Goal: Task Accomplishment & Management: Complete application form

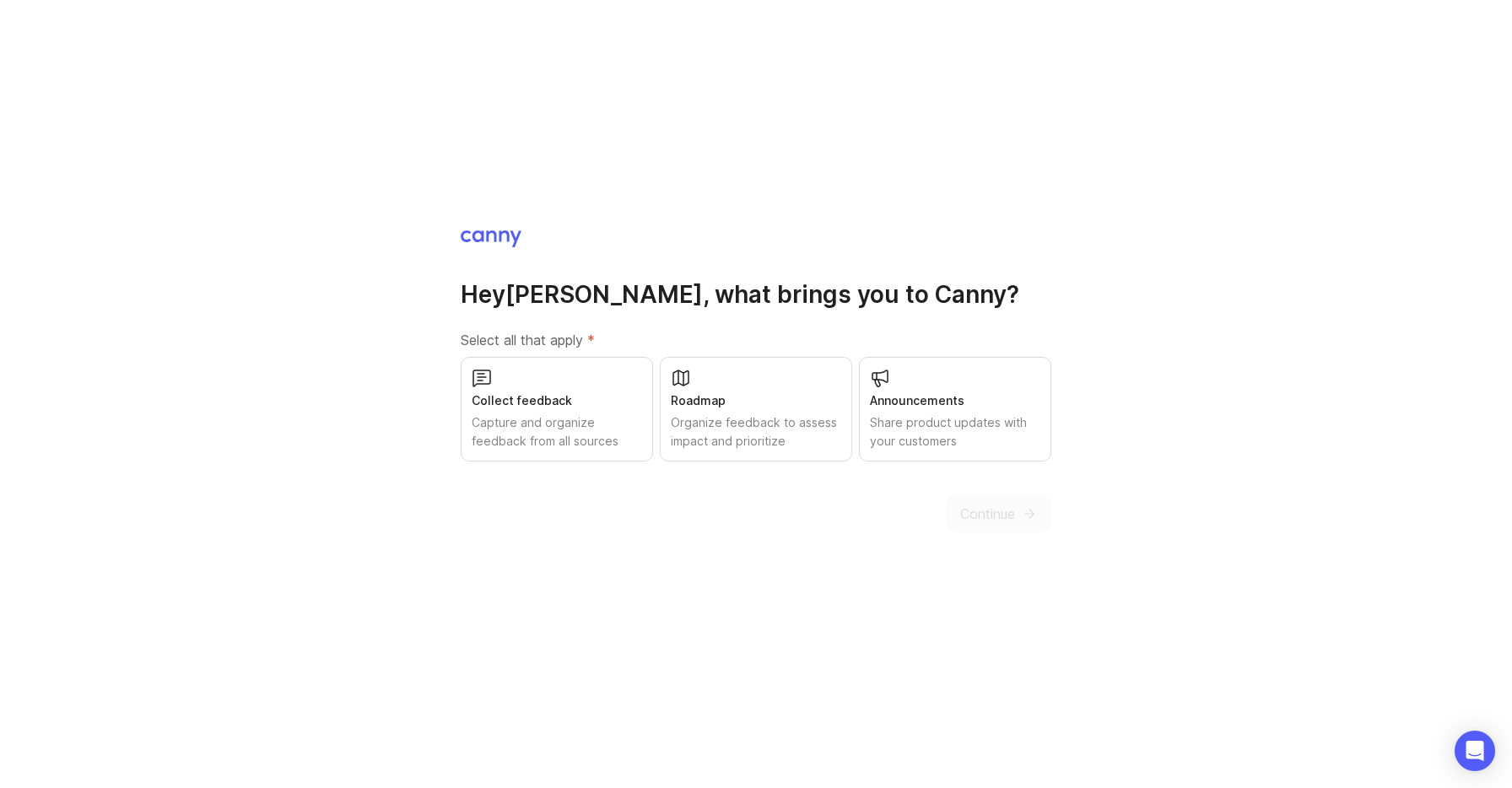
click at [608, 418] on div "Capture and organize feedback from all sources" at bounding box center [557, 432] width 170 height 38
click at [983, 507] on span "Continue" at bounding box center [988, 514] width 55 height 20
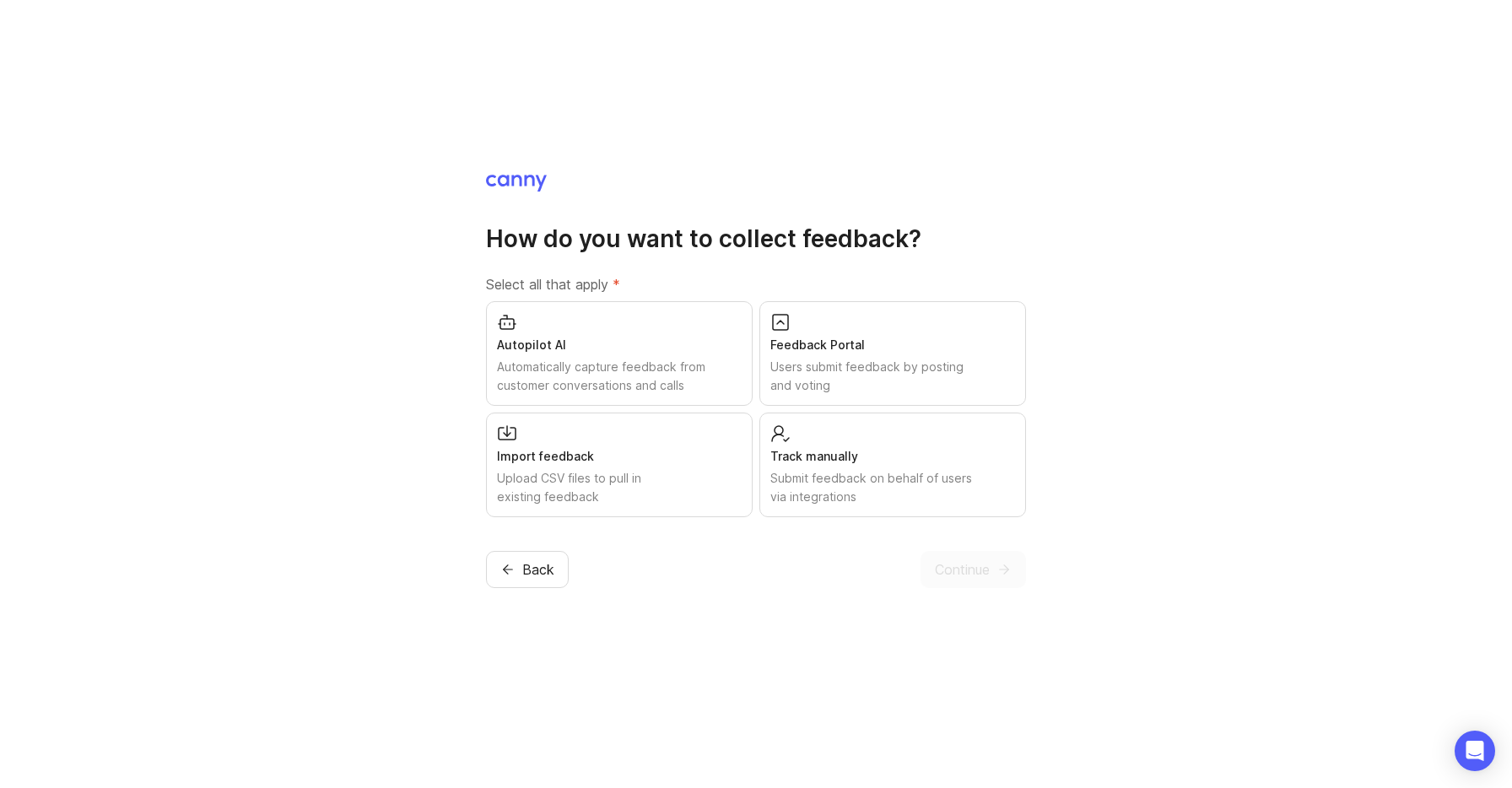
click at [866, 375] on div "Users submit feedback by posting and voting" at bounding box center [893, 376] width 245 height 38
click at [966, 566] on span "Continue" at bounding box center [962, 570] width 55 height 20
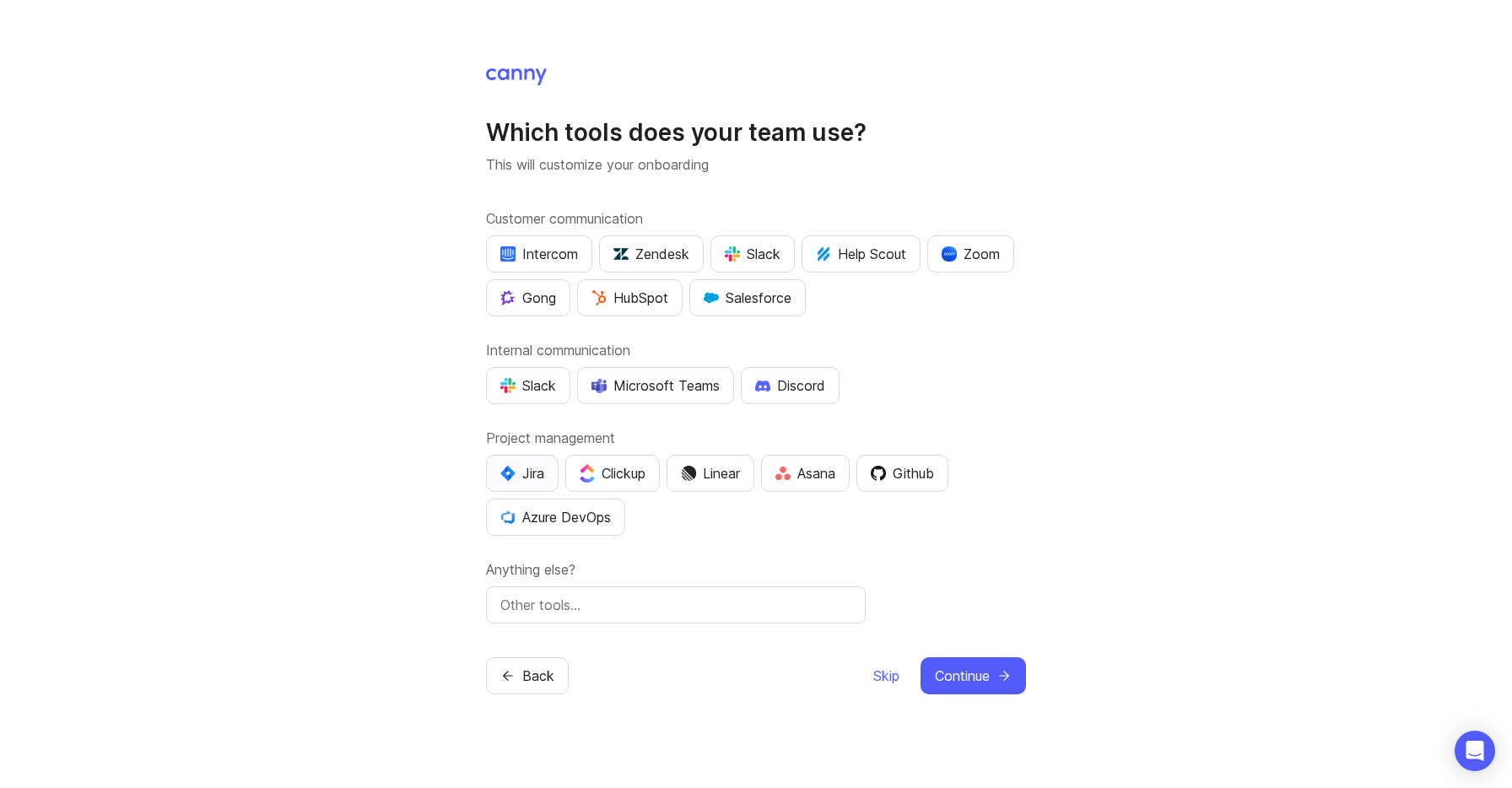
click at [523, 486] on button "Jira" at bounding box center [521, 473] width 72 height 38
click at [649, 378] on div "Microsoft Teams" at bounding box center [656, 386] width 128 height 20
click at [966, 242] on button "Zoom" at bounding box center [970, 254] width 87 height 38
click at [992, 254] on div "Zoom" at bounding box center [971, 254] width 59 height 20
click at [1020, 348] on label "Internal communication" at bounding box center [755, 350] width 540 height 20
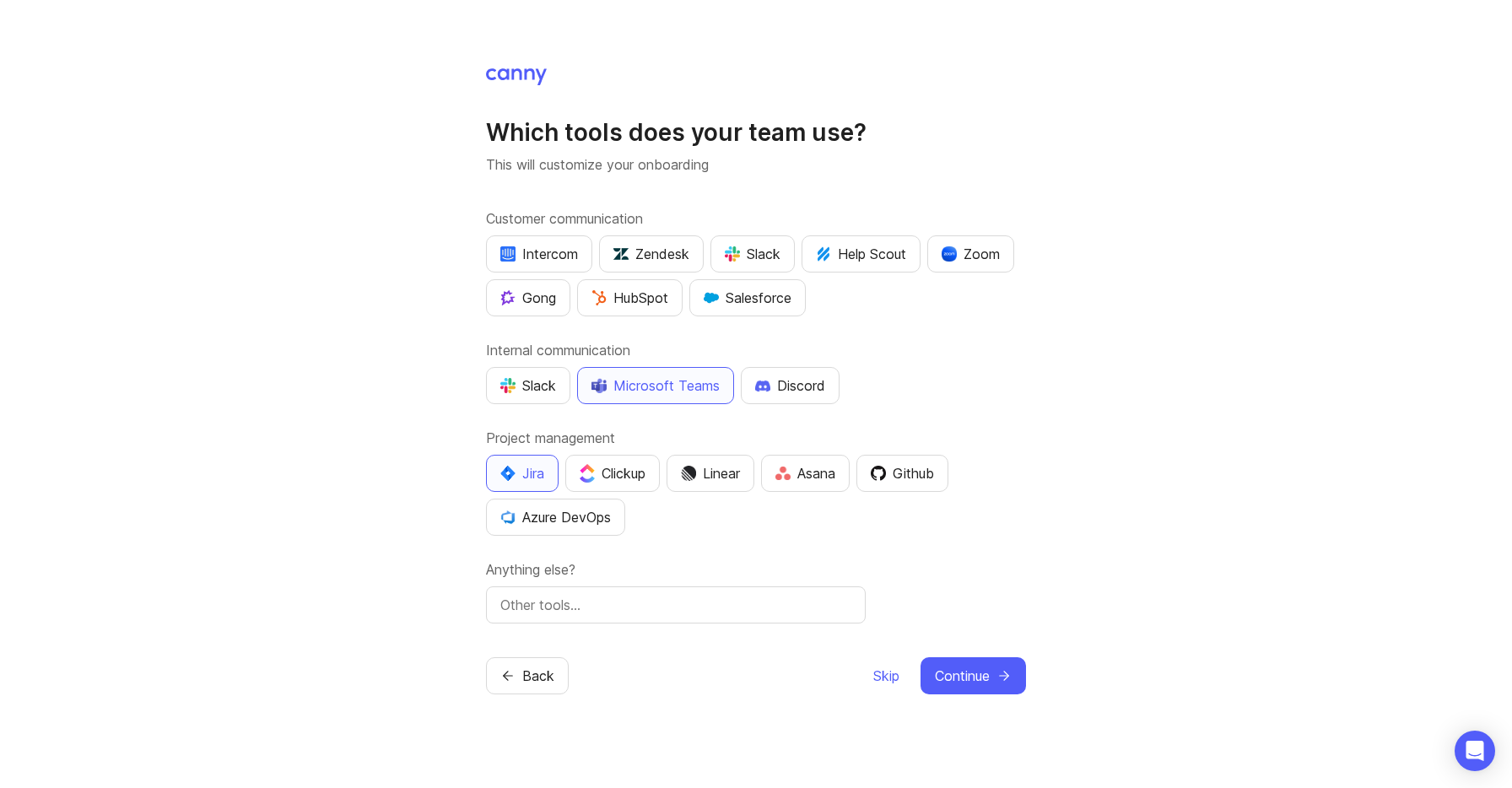
click at [763, 606] on input "text" at bounding box center [675, 605] width 351 height 20
type input "Pagerduty"
type input "Gitlab"
click at [729, 608] on input "Gitlab" at bounding box center [675, 605] width 351 height 20
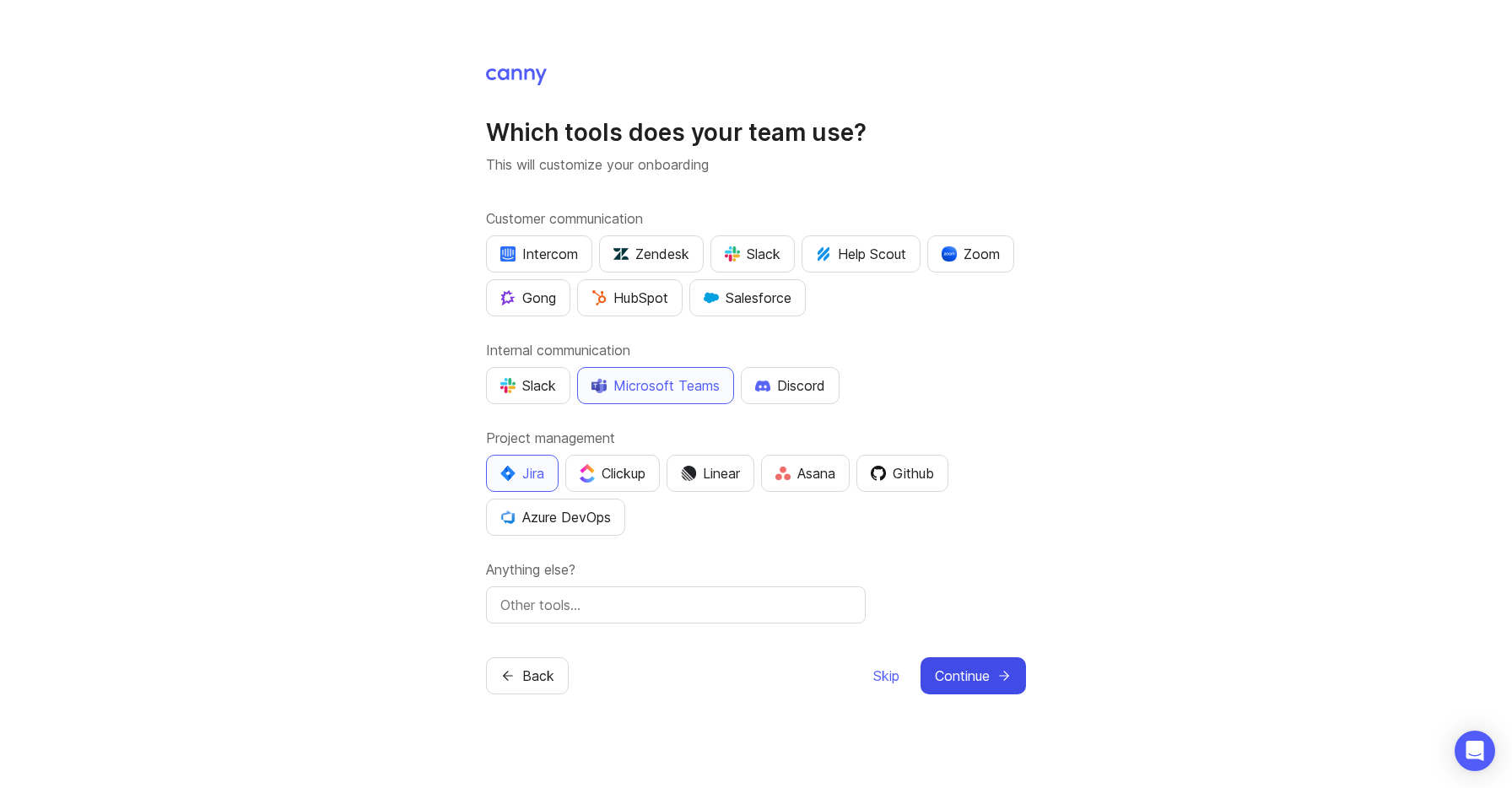
click at [1011, 681] on icon "submit" at bounding box center [1004, 675] width 16 height 16
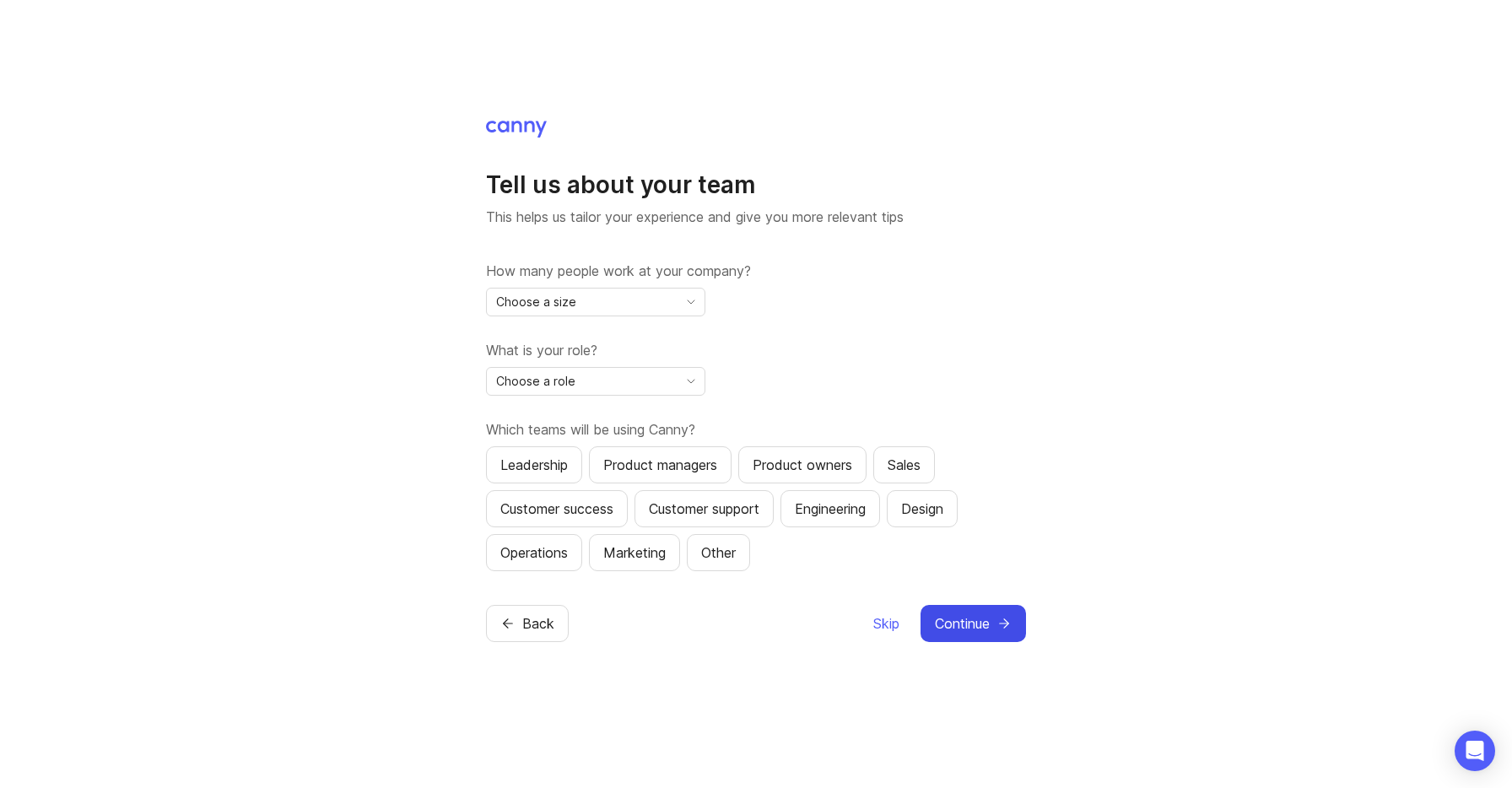
click at [688, 298] on icon "toggle icon" at bounding box center [691, 301] width 27 height 14
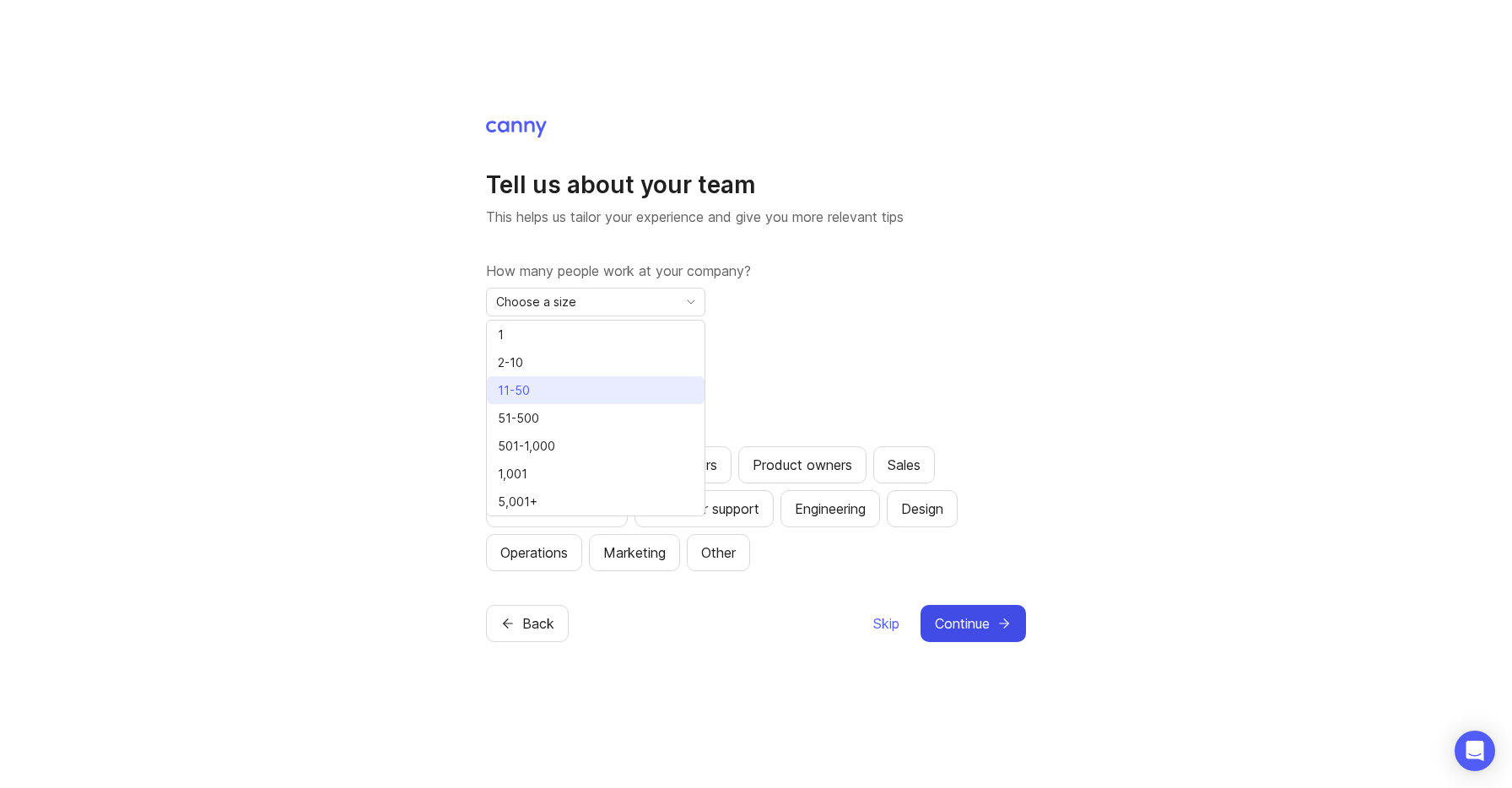
click at [619, 387] on li "11-50" at bounding box center [596, 390] width 218 height 27
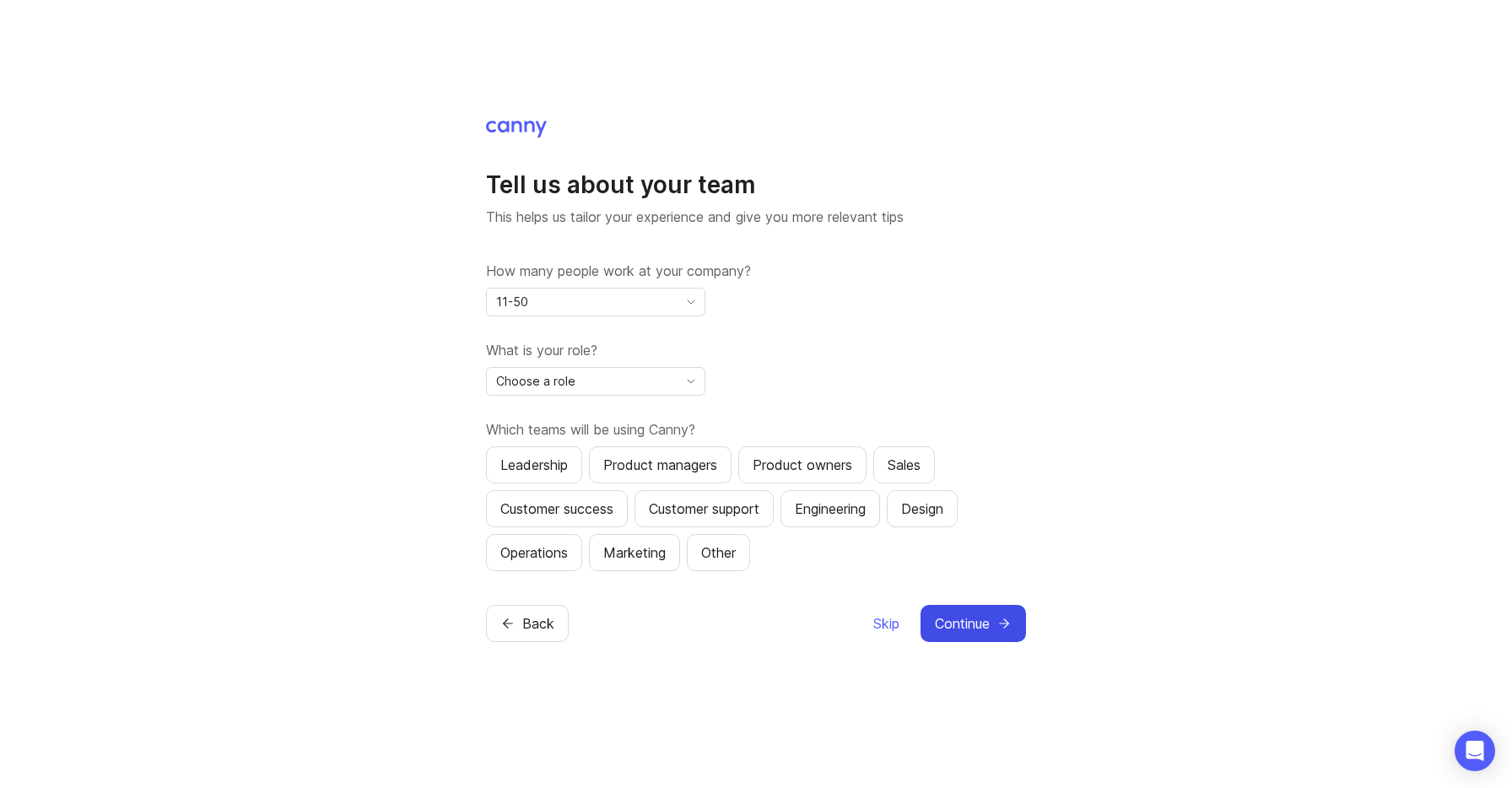
click at [642, 389] on div "Choose a role" at bounding box center [582, 381] width 191 height 27
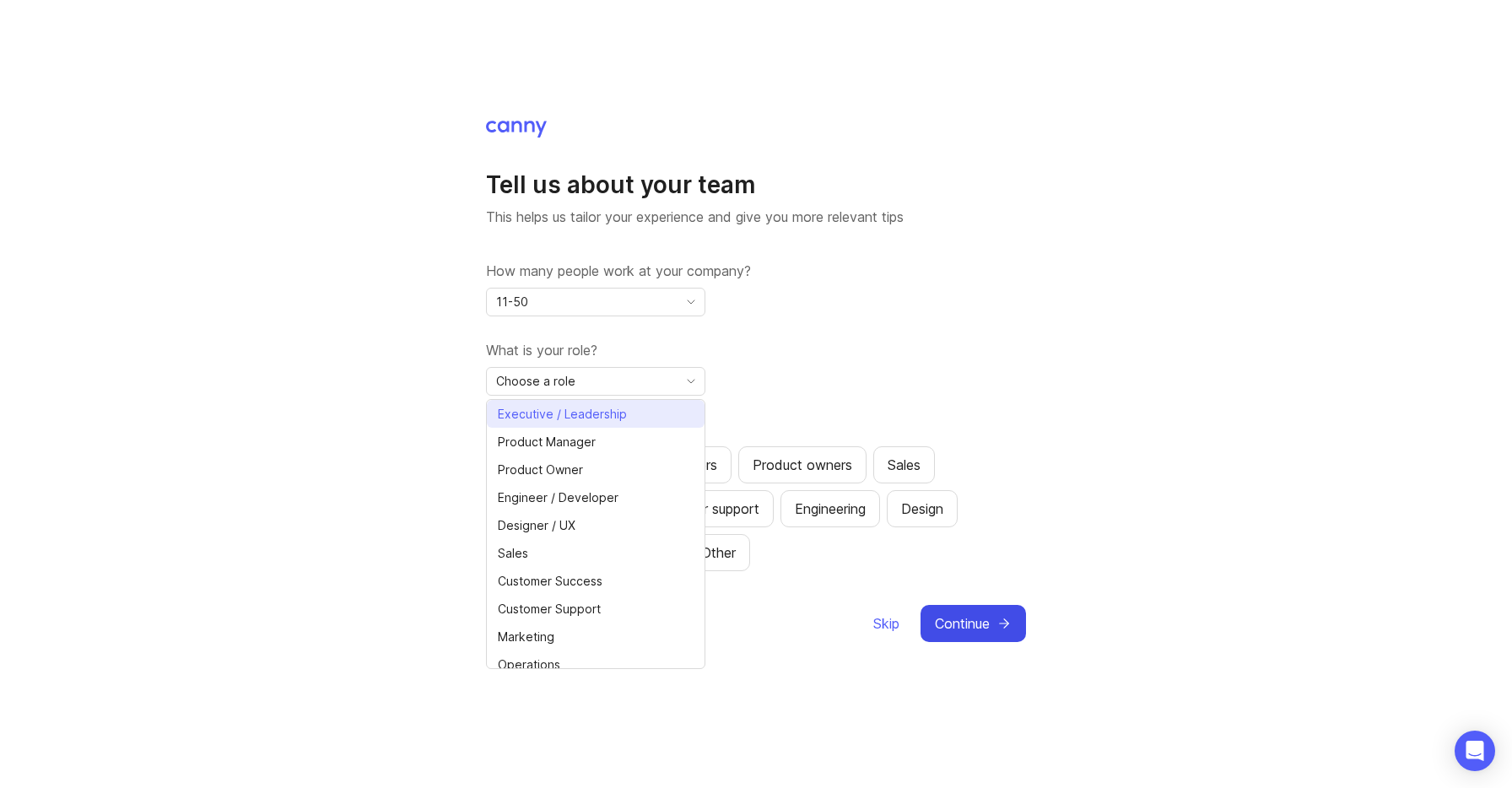
click at [635, 411] on li "Executive / Leadership" at bounding box center [596, 414] width 218 height 27
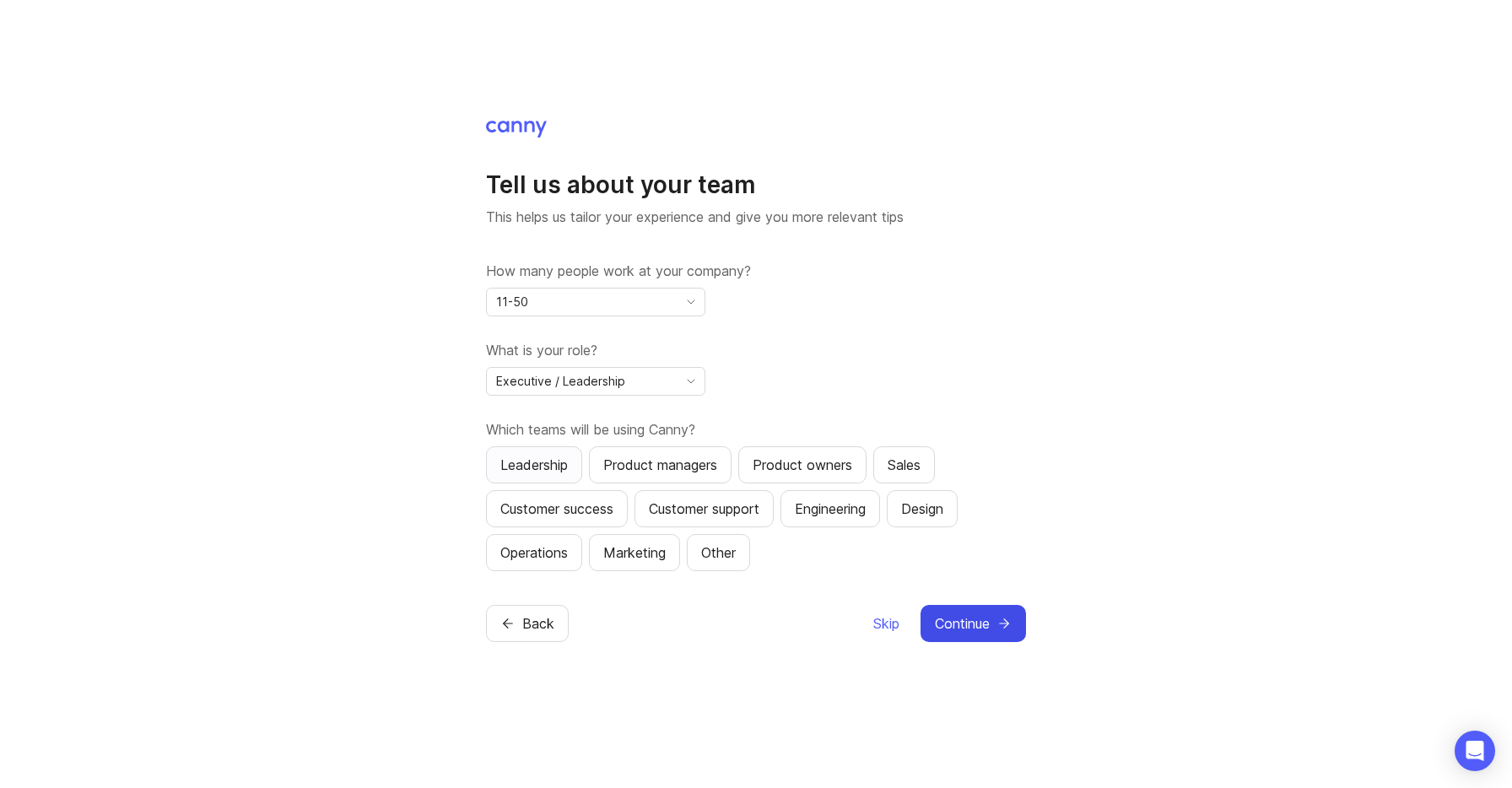
click at [551, 468] on div "Leadership" at bounding box center [534, 465] width 68 height 20
click at [859, 518] on div "Engineering" at bounding box center [830, 509] width 71 height 20
click at [713, 513] on div "Customer support" at bounding box center [704, 509] width 111 height 20
click at [719, 553] on div "Other" at bounding box center [718, 553] width 35 height 20
click at [649, 553] on div "Marketing" at bounding box center [634, 553] width 62 height 20
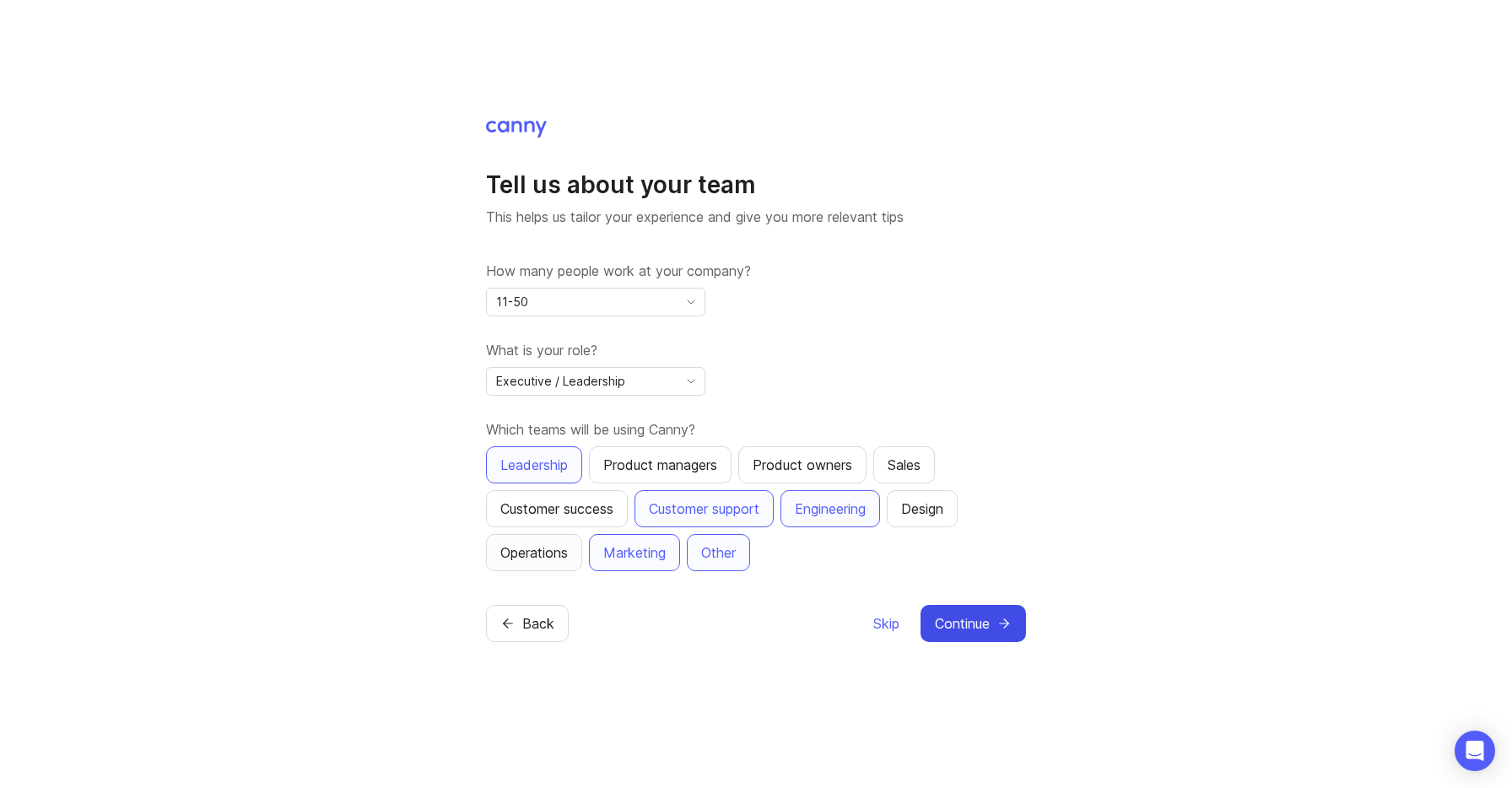
click at [545, 547] on div "Operations" at bounding box center [534, 553] width 68 height 20
click at [554, 516] on div "Customer success" at bounding box center [556, 509] width 113 height 20
click at [935, 507] on div "Design" at bounding box center [923, 509] width 42 height 20
click at [914, 469] on div "Sales" at bounding box center [904, 465] width 33 height 20
click at [837, 465] on div "Product owners" at bounding box center [802, 465] width 100 height 20
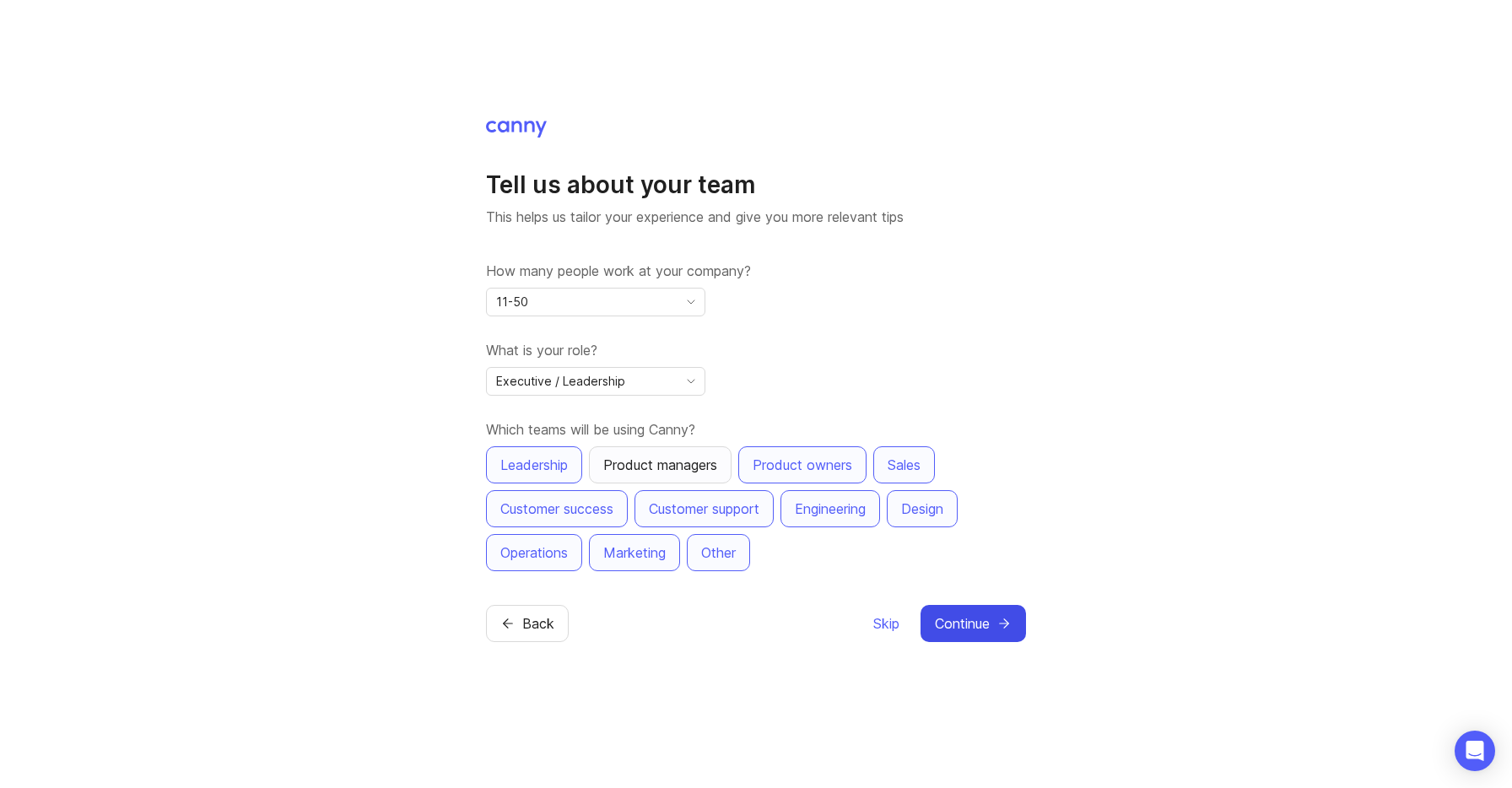
click at [690, 455] on div "Product managers" at bounding box center [660, 465] width 114 height 20
click at [981, 629] on span "Continue" at bounding box center [962, 624] width 55 height 20
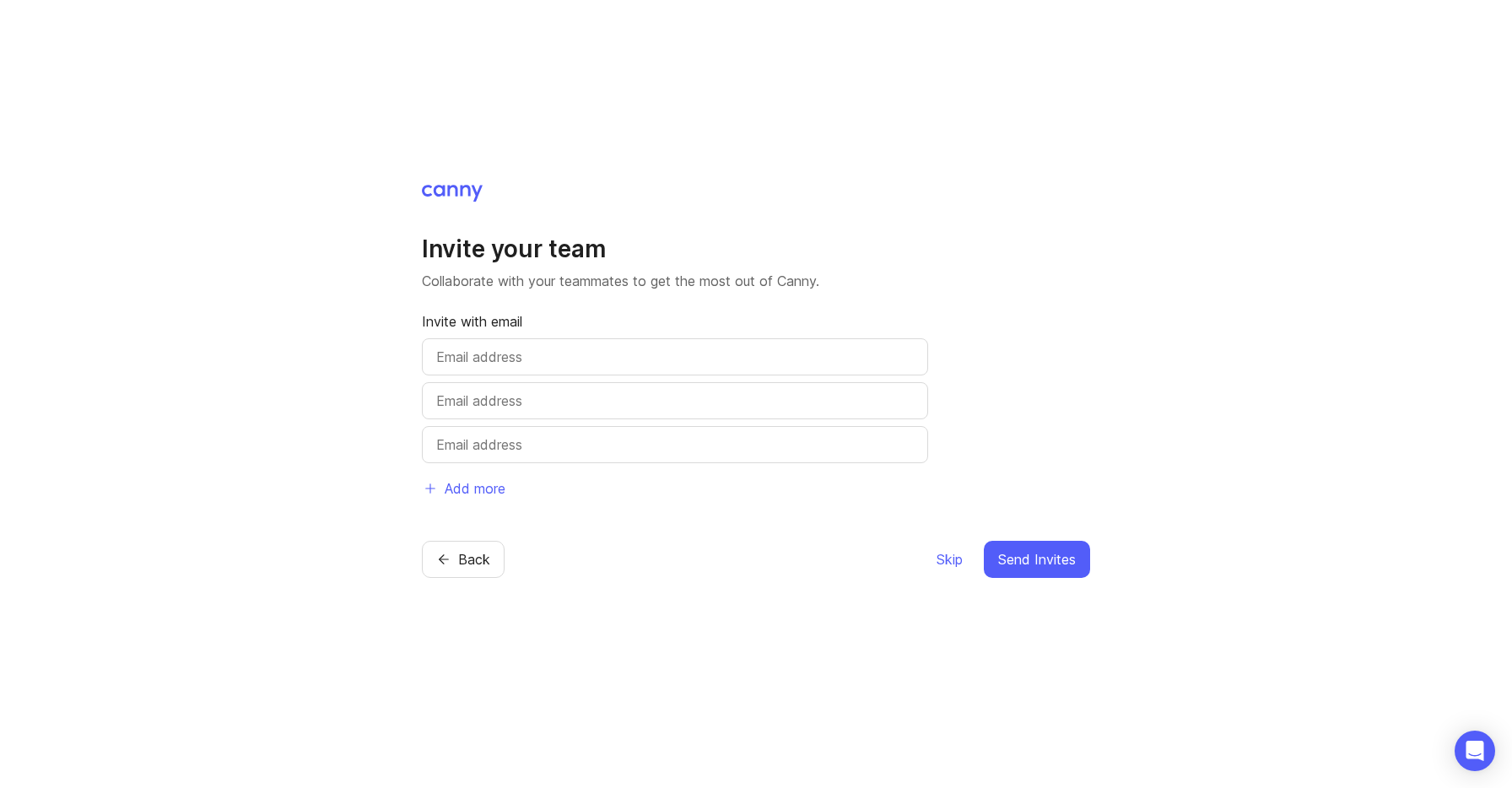
click at [629, 345] on div at bounding box center [674, 356] width 507 height 38
click at [607, 353] on input "text" at bounding box center [674, 357] width 477 height 20
type input "[PERSON_NAME][EMAIL_ADDRESS][DOMAIN_NAME]"
type input "[EMAIL_ADDRESS][DOMAIN_NAME]"
click at [1050, 567] on span "Send Invites" at bounding box center [1036, 560] width 78 height 20
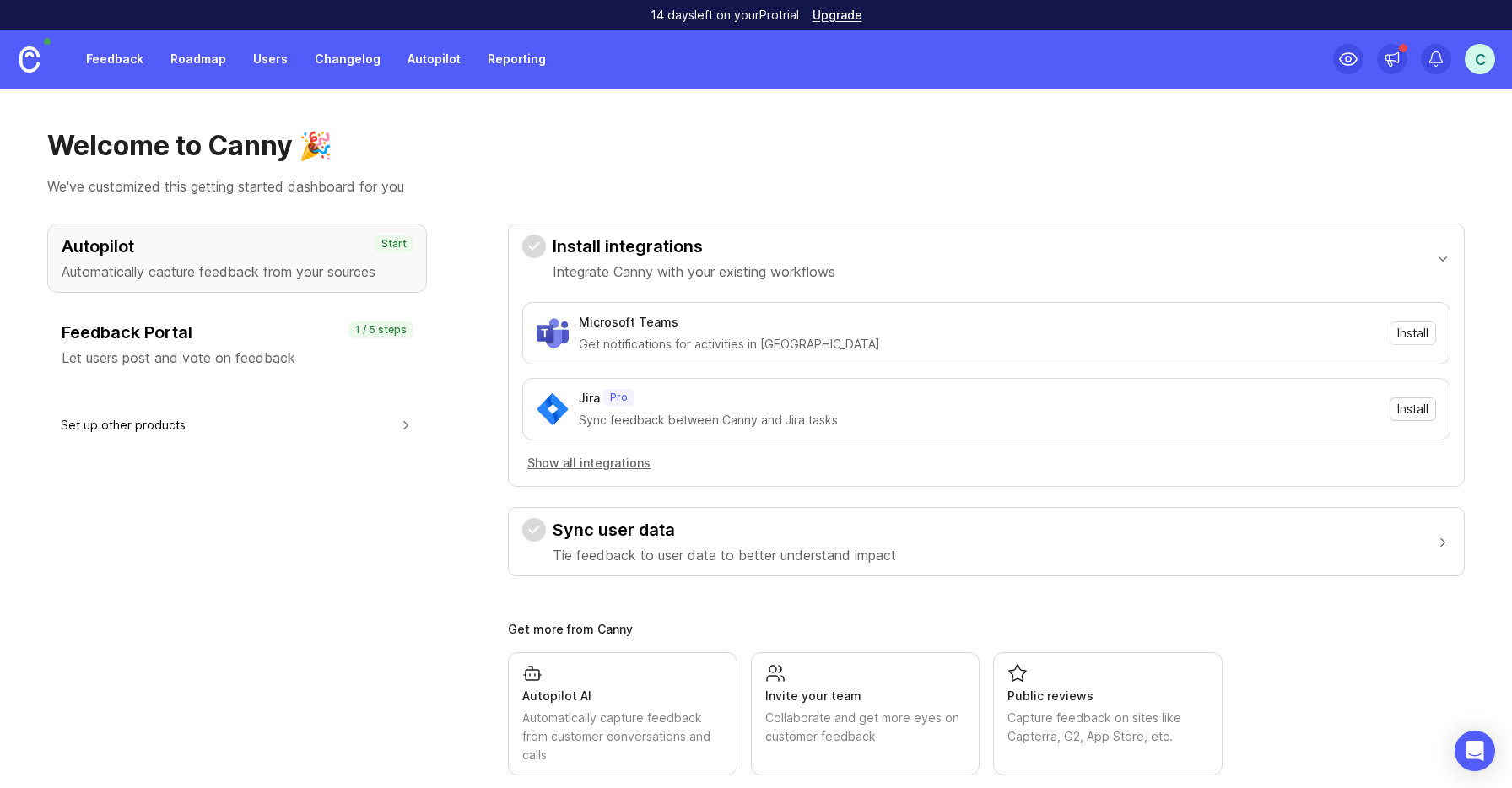
click at [1404, 410] on span "Install" at bounding box center [1413, 409] width 31 height 16
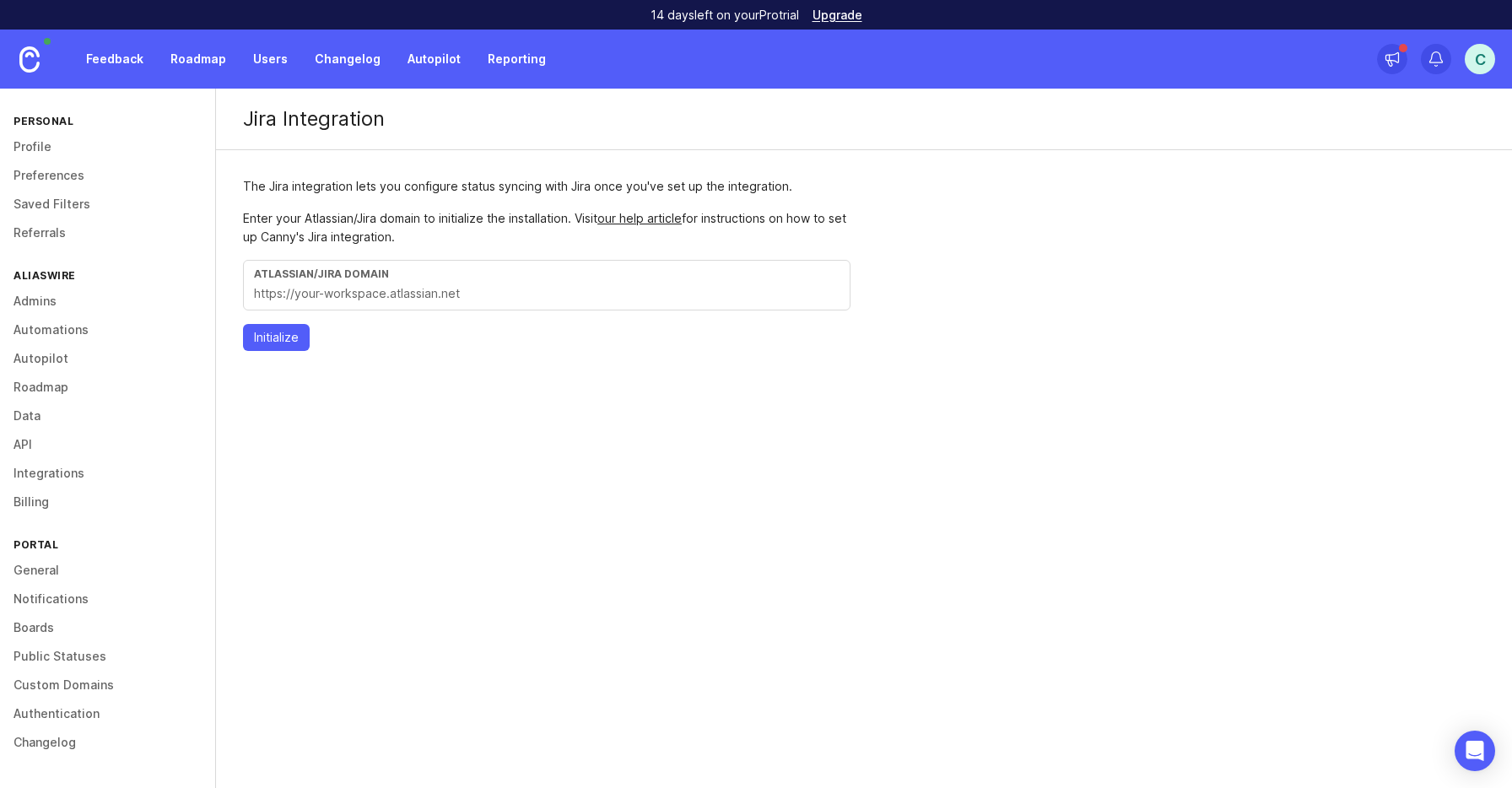
click at [519, 295] on input "text" at bounding box center [546, 293] width 586 height 18
type input "httpsxz"
type input "[URL][DOMAIN_NAME]"
click at [289, 342] on span "Initialize" at bounding box center [276, 337] width 45 height 16
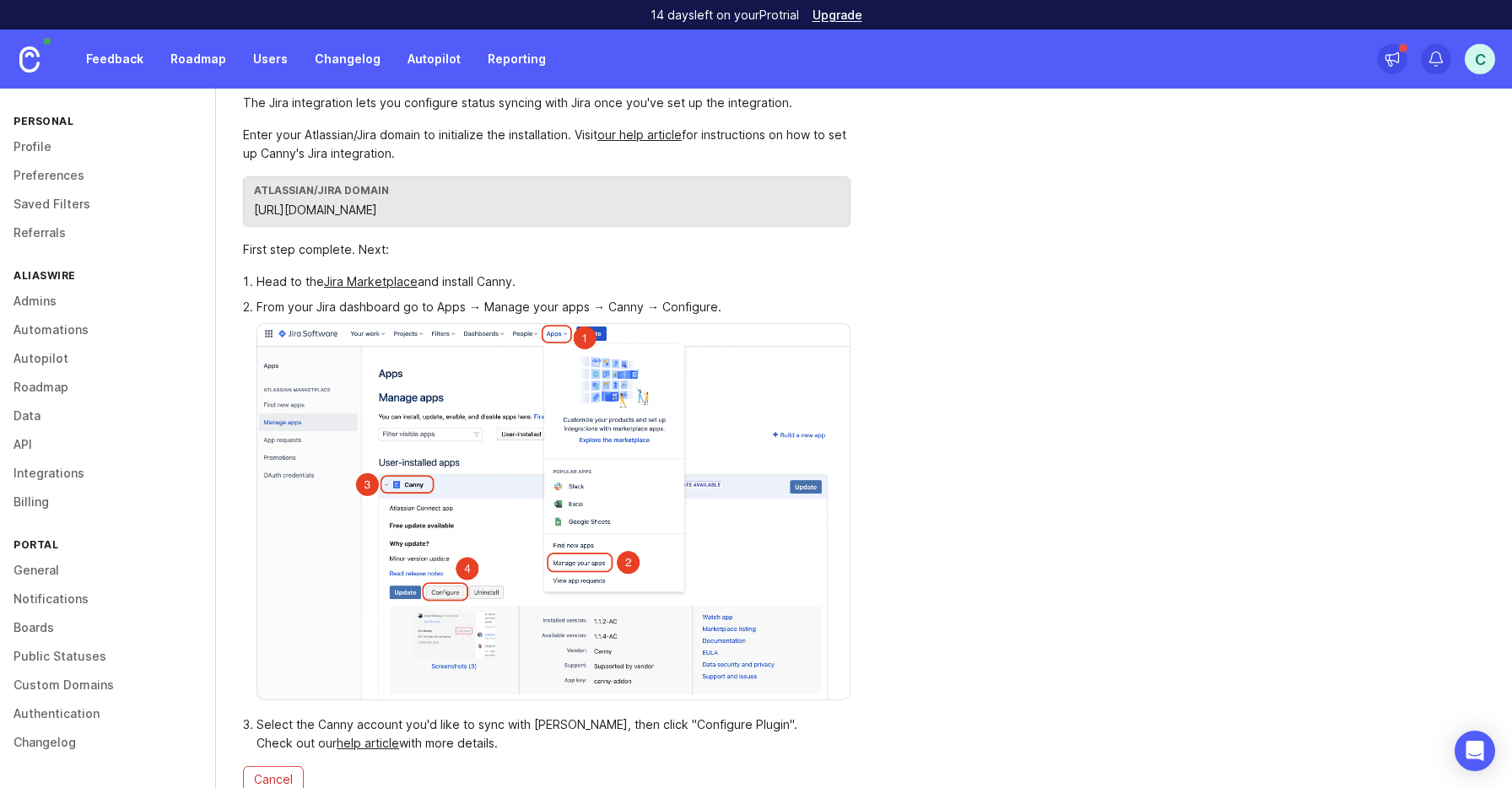
scroll to position [129, 0]
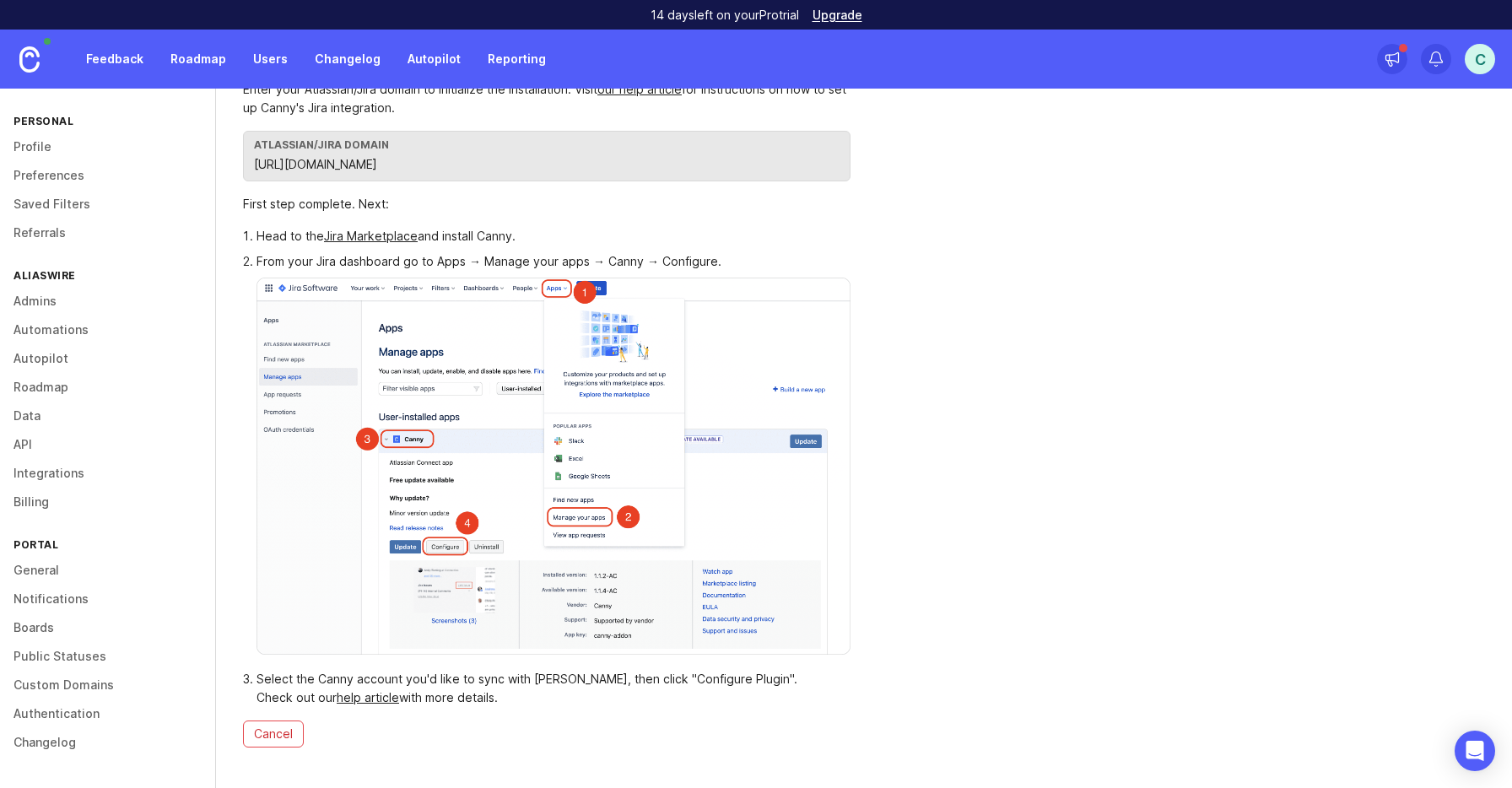
click at [405, 237] on link "Jira Marketplace" at bounding box center [371, 236] width 93 height 15
click at [1101, 171] on div "Jira Integration The Jira integration lets you configure status syncing with Ji…" at bounding box center [864, 374] width 1297 height 828
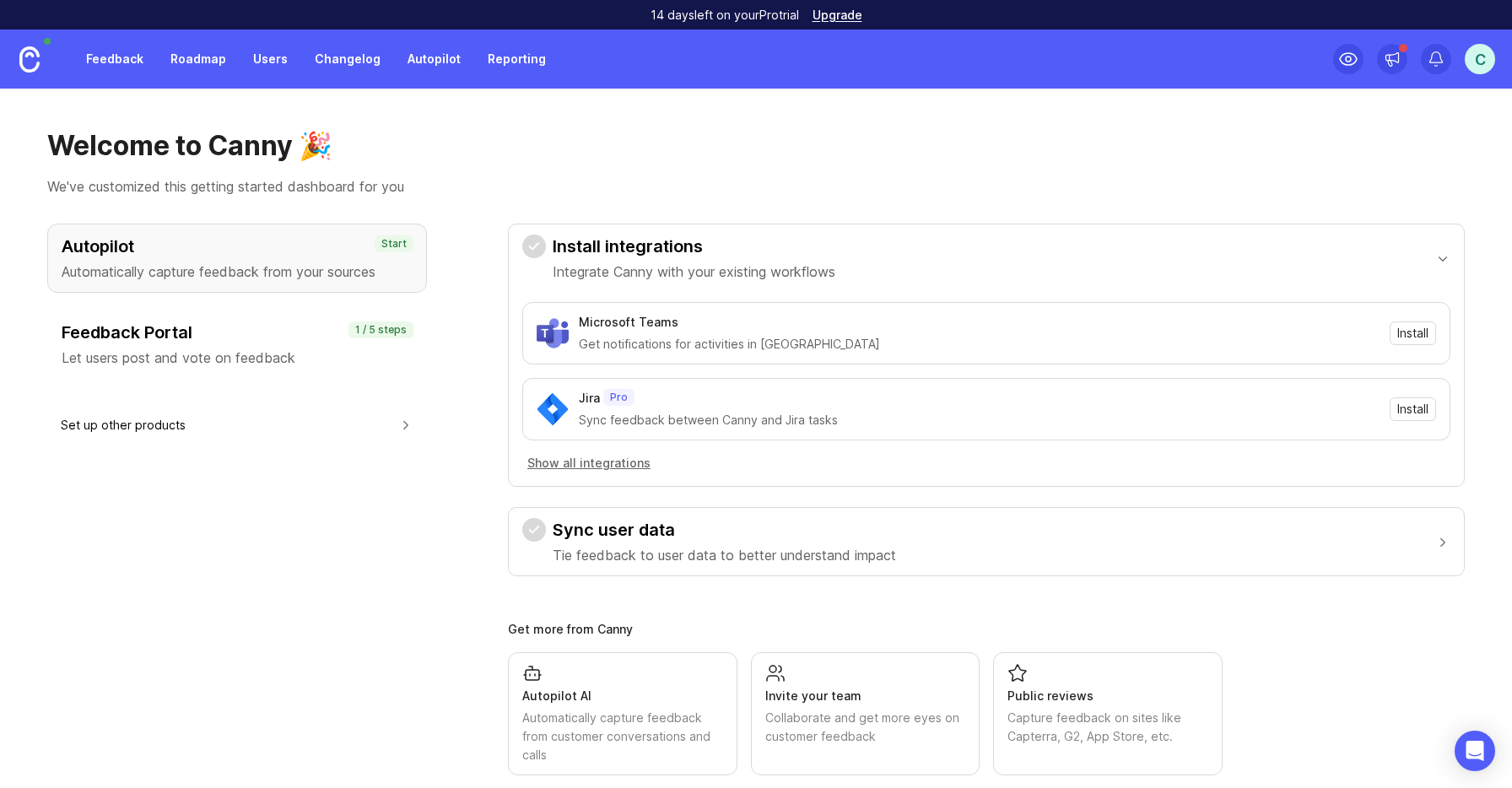
scroll to position [27, 0]
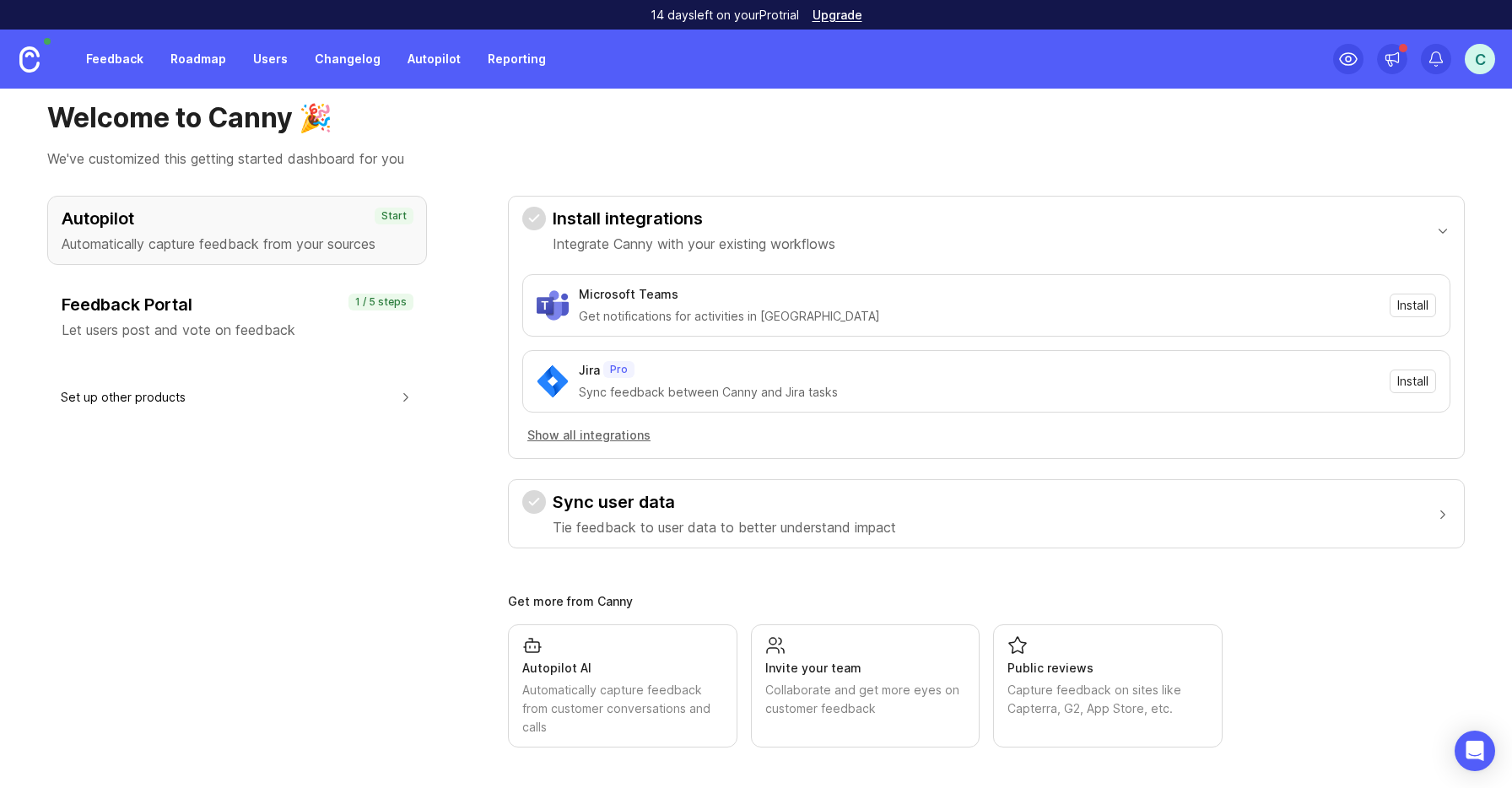
click at [213, 327] on p "Let users post and vote on feedback" at bounding box center [236, 330] width 351 height 20
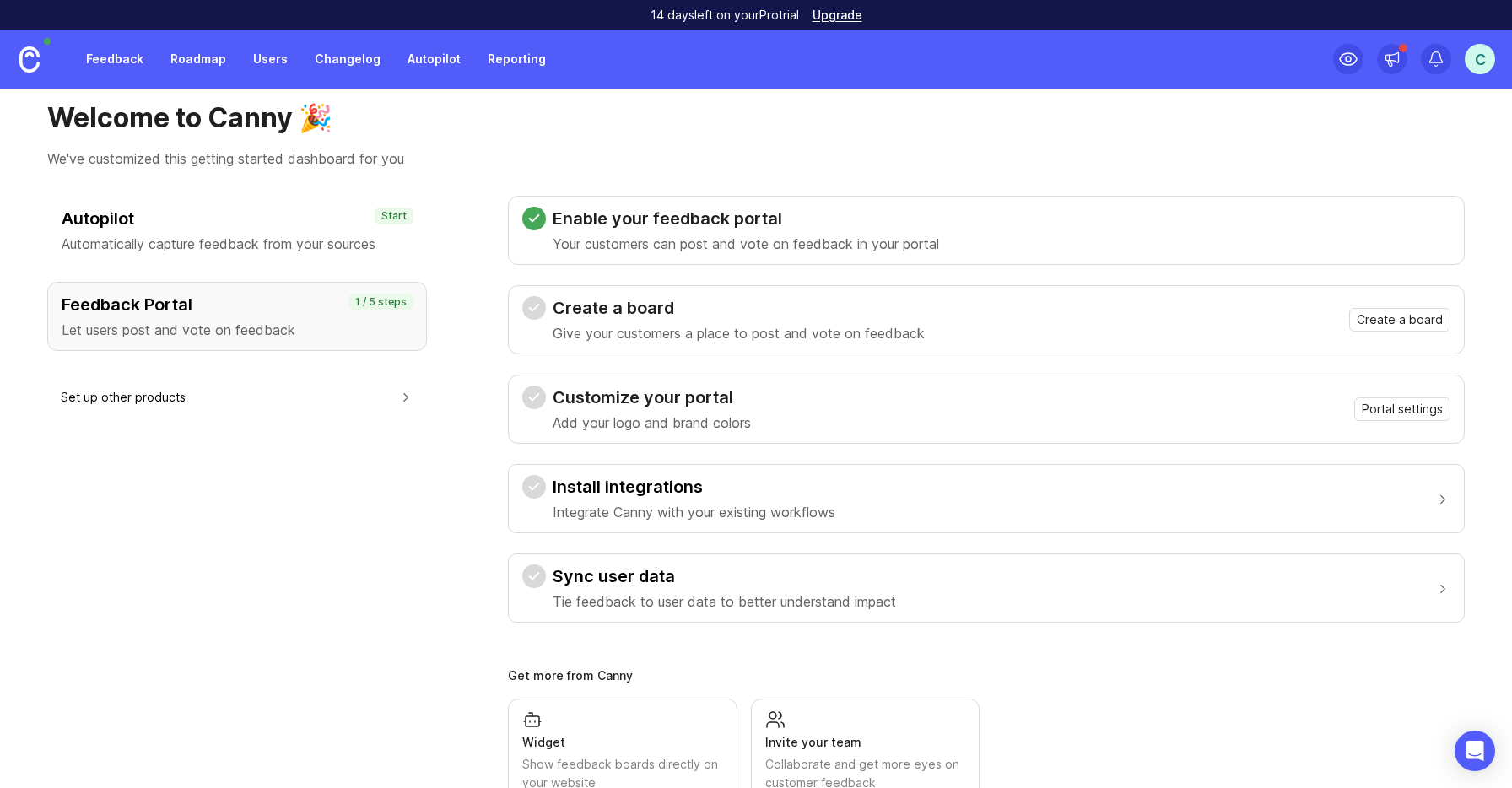
click at [214, 242] on p "Automatically capture feedback from your sources" at bounding box center [236, 244] width 351 height 20
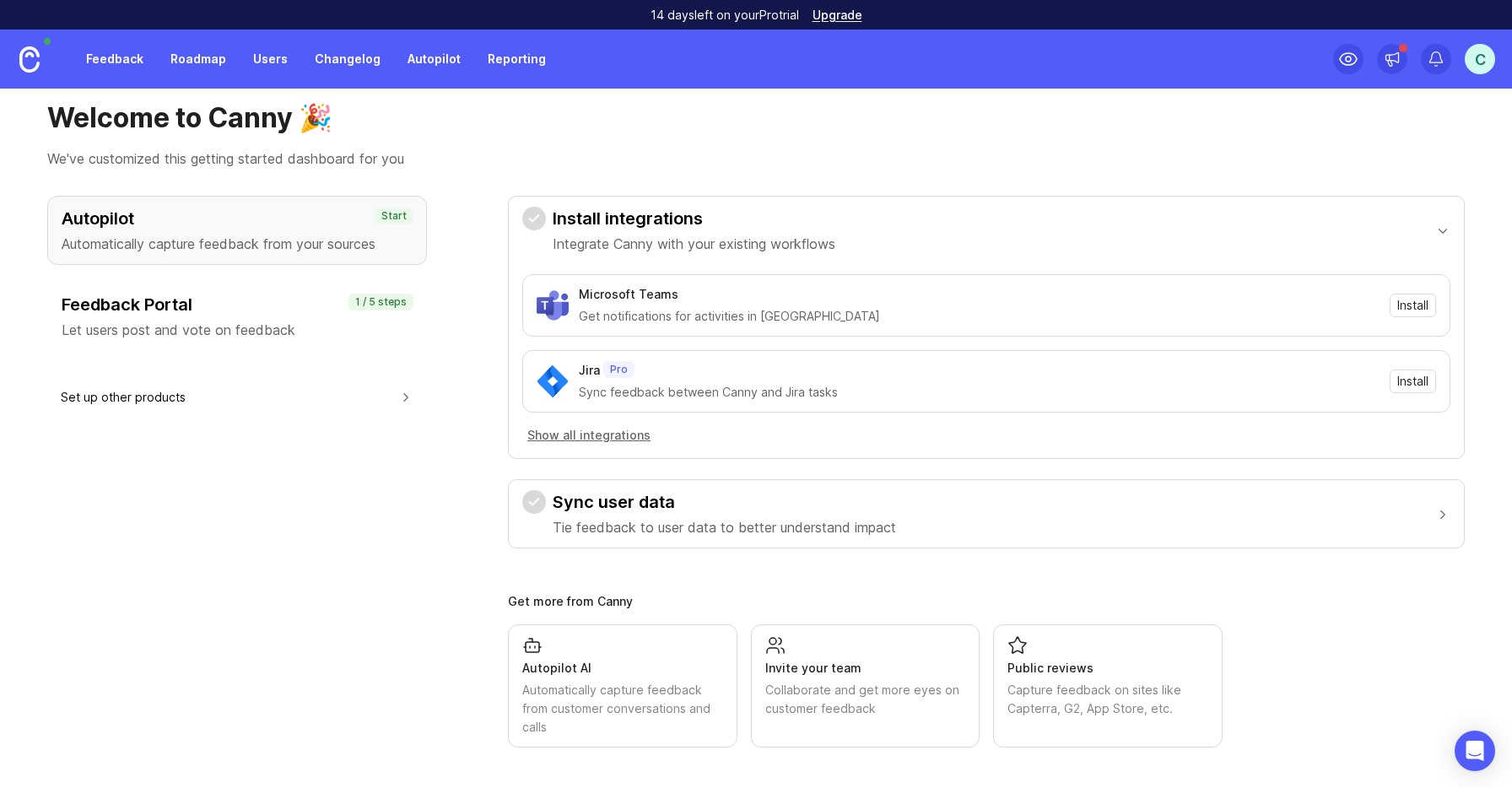
click at [208, 310] on h3 "Feedback Portal" at bounding box center [236, 305] width 351 height 24
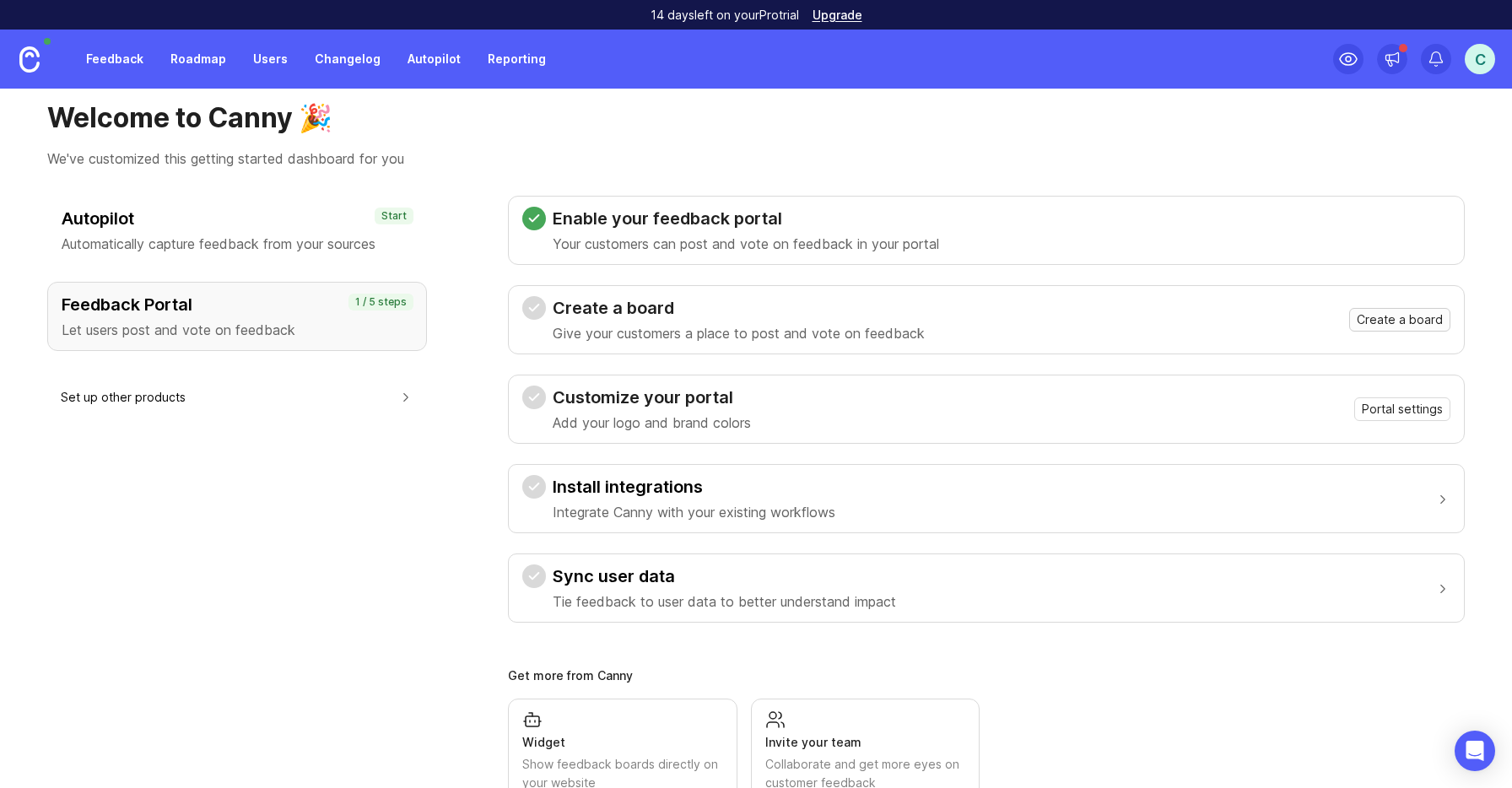
click at [1387, 327] on span "Create a board" at bounding box center [1400, 320] width 86 height 16
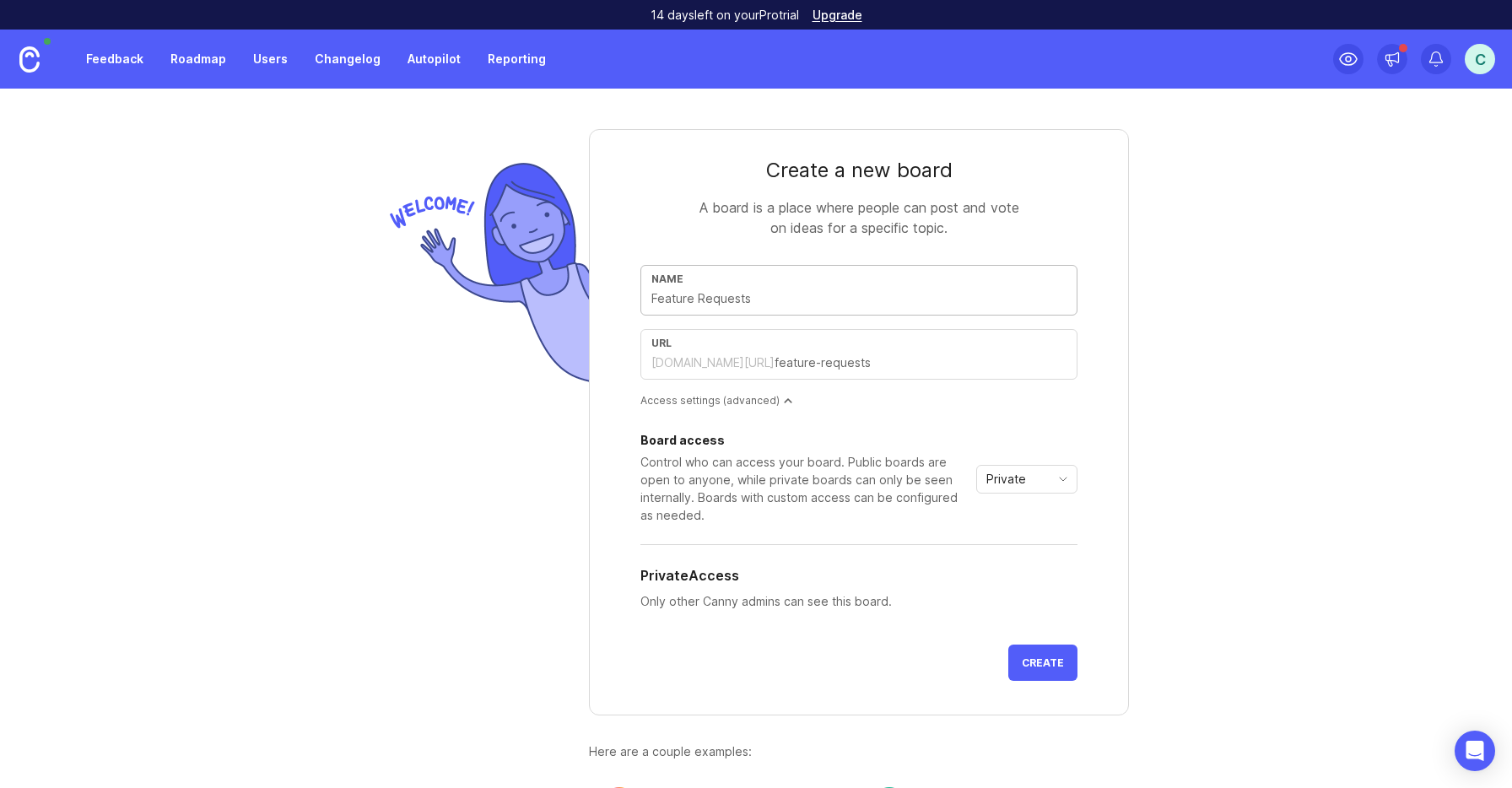
click at [996, 304] on input "text" at bounding box center [859, 299] width 415 height 18
type input "A"
type input "a"
type input "A2"
type input "a2"
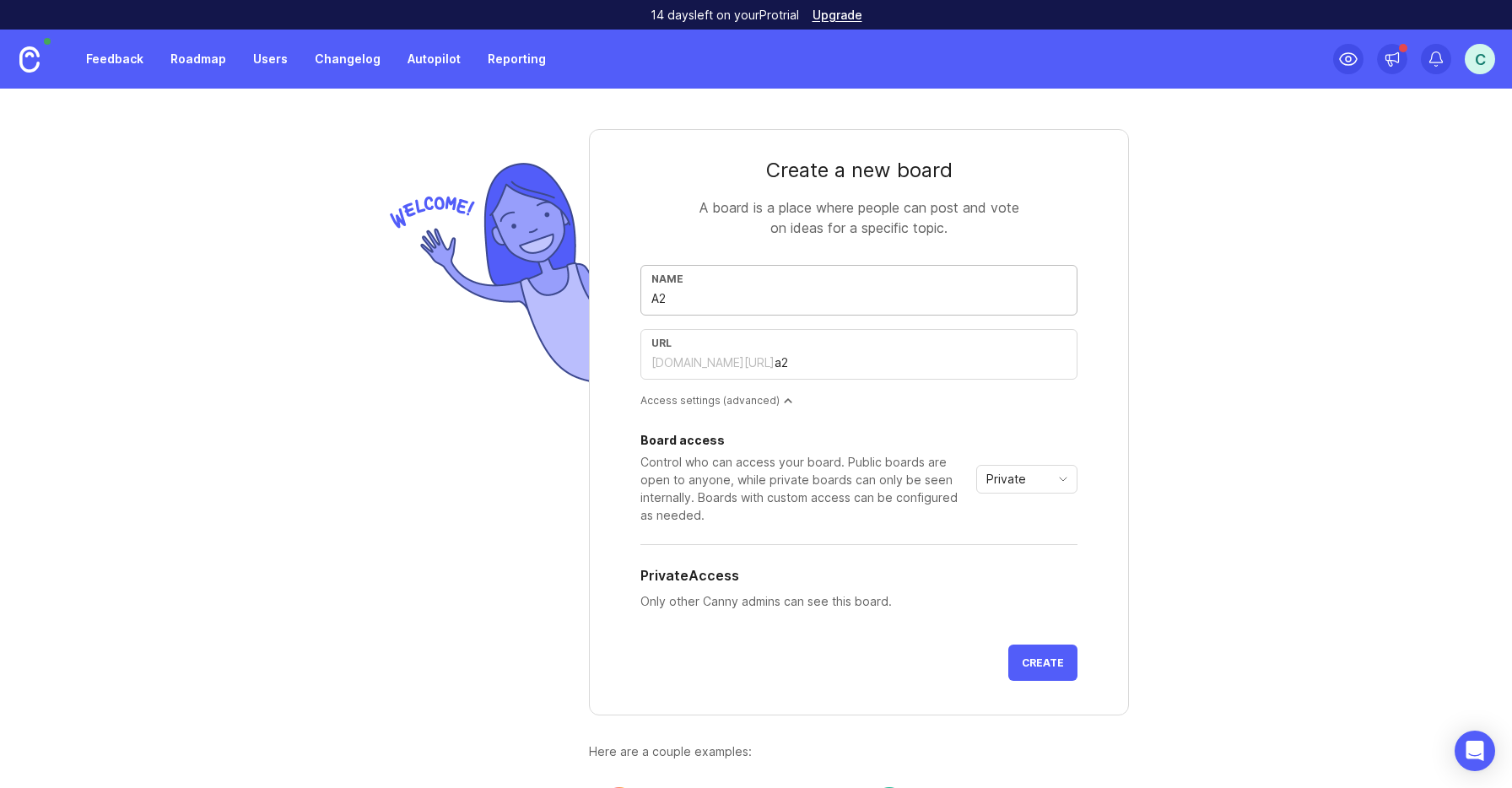
type input "A2I"
type input "a2i"
type input "A2I2"
type input "a2i2"
type input "A2I"
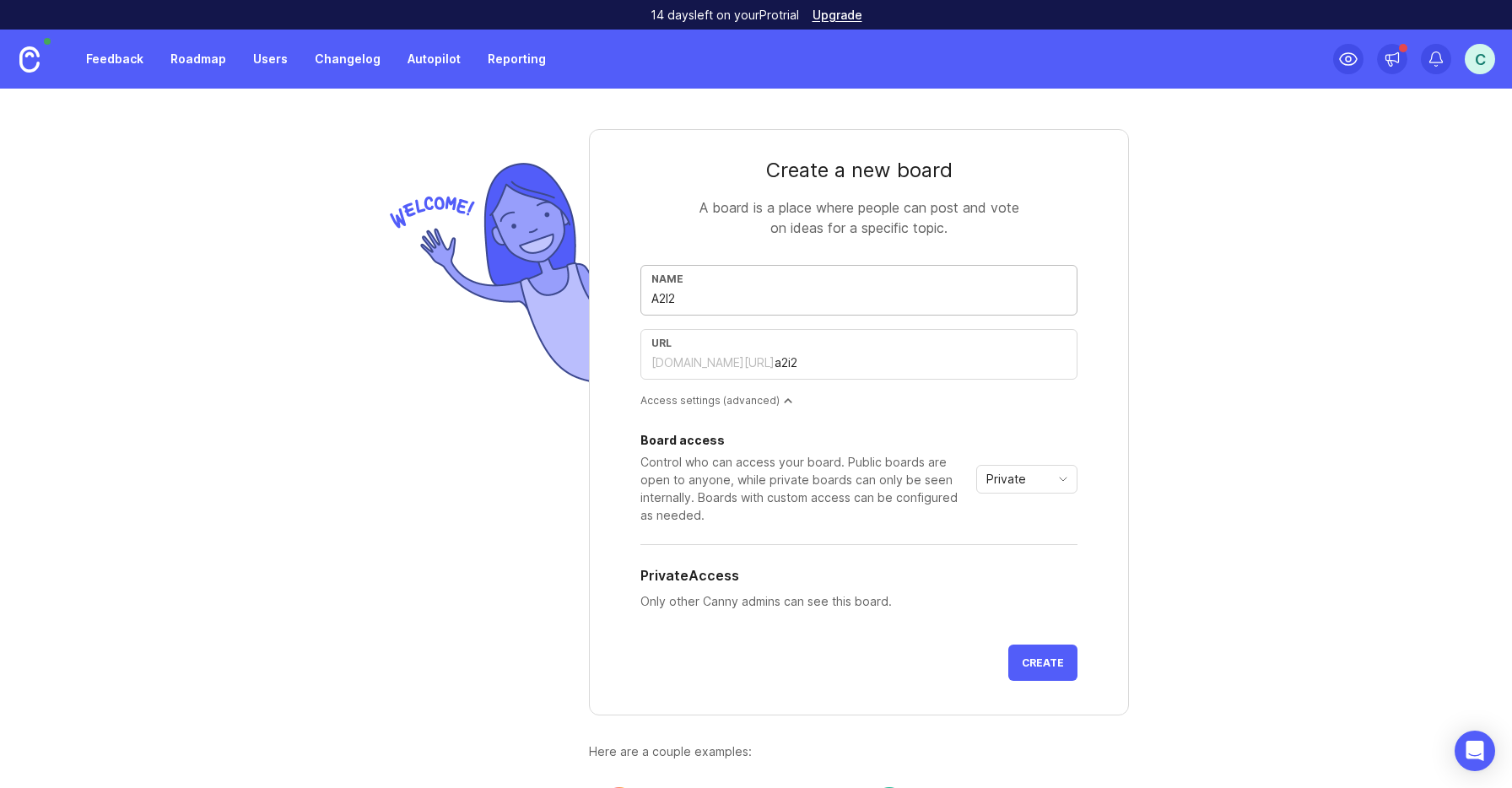
type input "a2i"
type input "A2I3"
type input "a2i3"
type input "A2I3"
click at [1430, 325] on div "Create a new board A board is a place where people can post and vote on ideas f…" at bounding box center [756, 438] width 1512 height 699
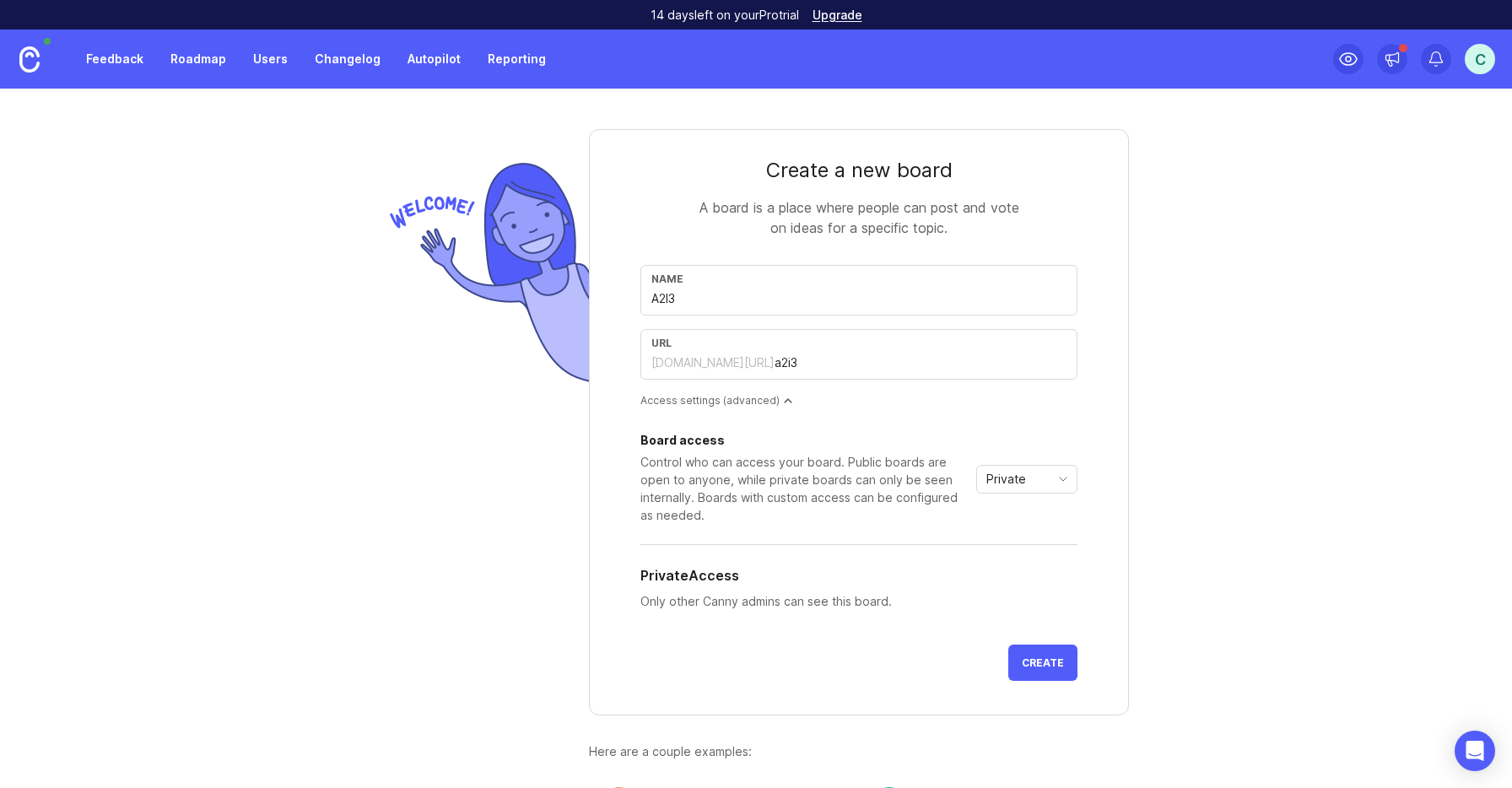
click at [892, 370] on input "a2i3" at bounding box center [920, 363] width 292 height 18
click at [810, 363] on input "a2i3" at bounding box center [920, 363] width 292 height 18
click at [1021, 487] on span "Private" at bounding box center [1006, 479] width 39 height 18
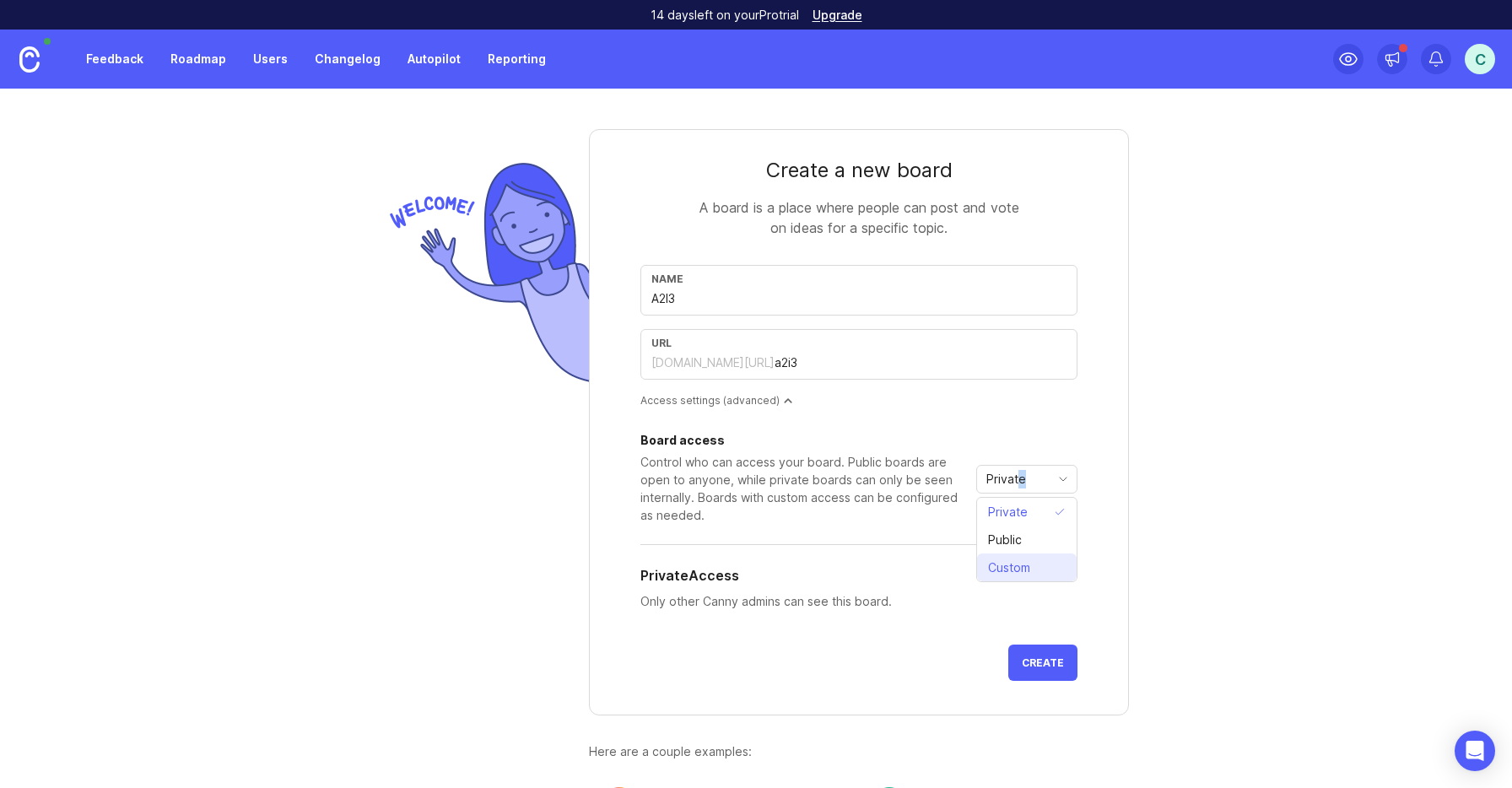
click at [1024, 571] on span "Custom" at bounding box center [1009, 568] width 42 height 18
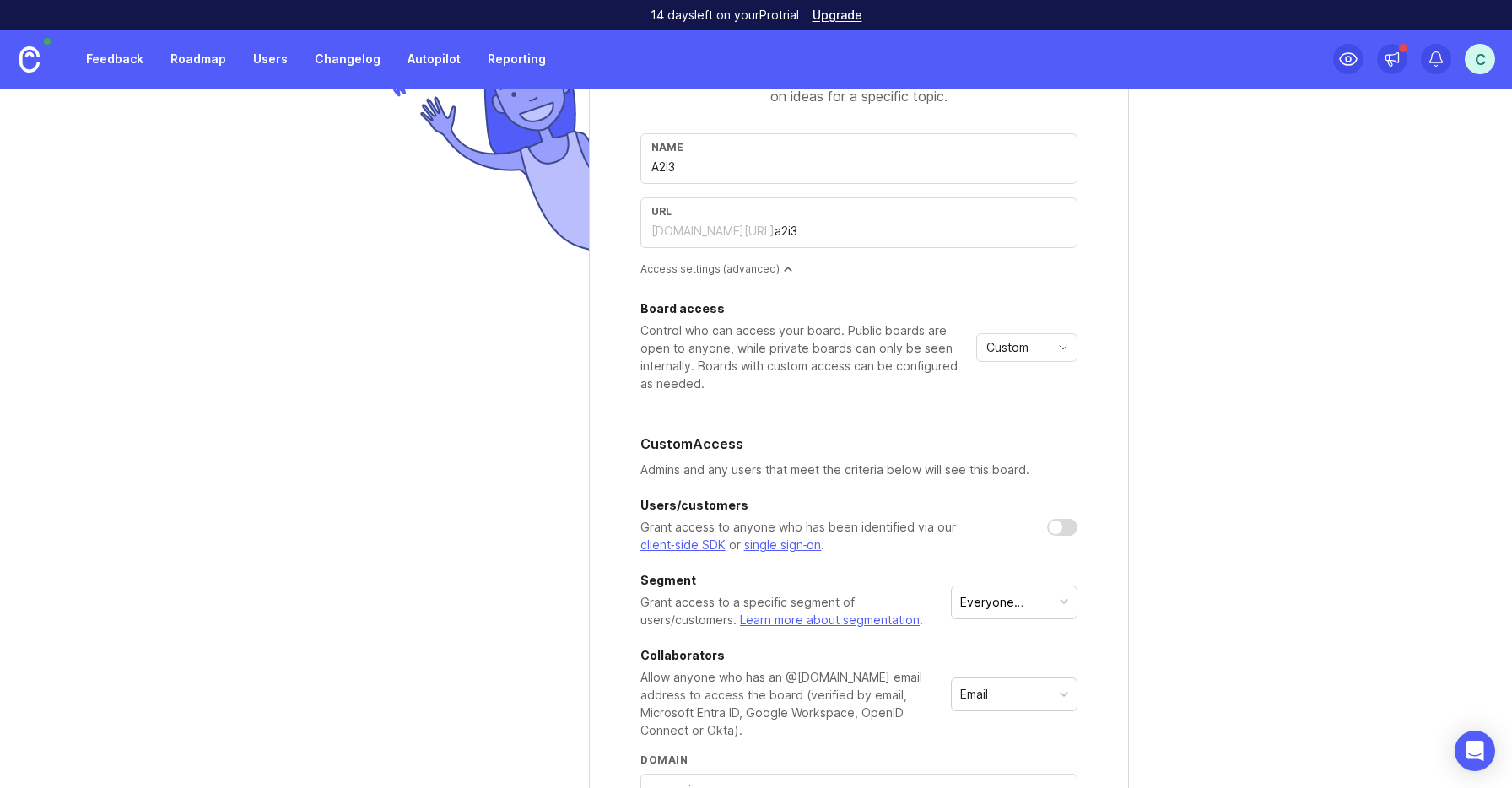
scroll to position [149, 0]
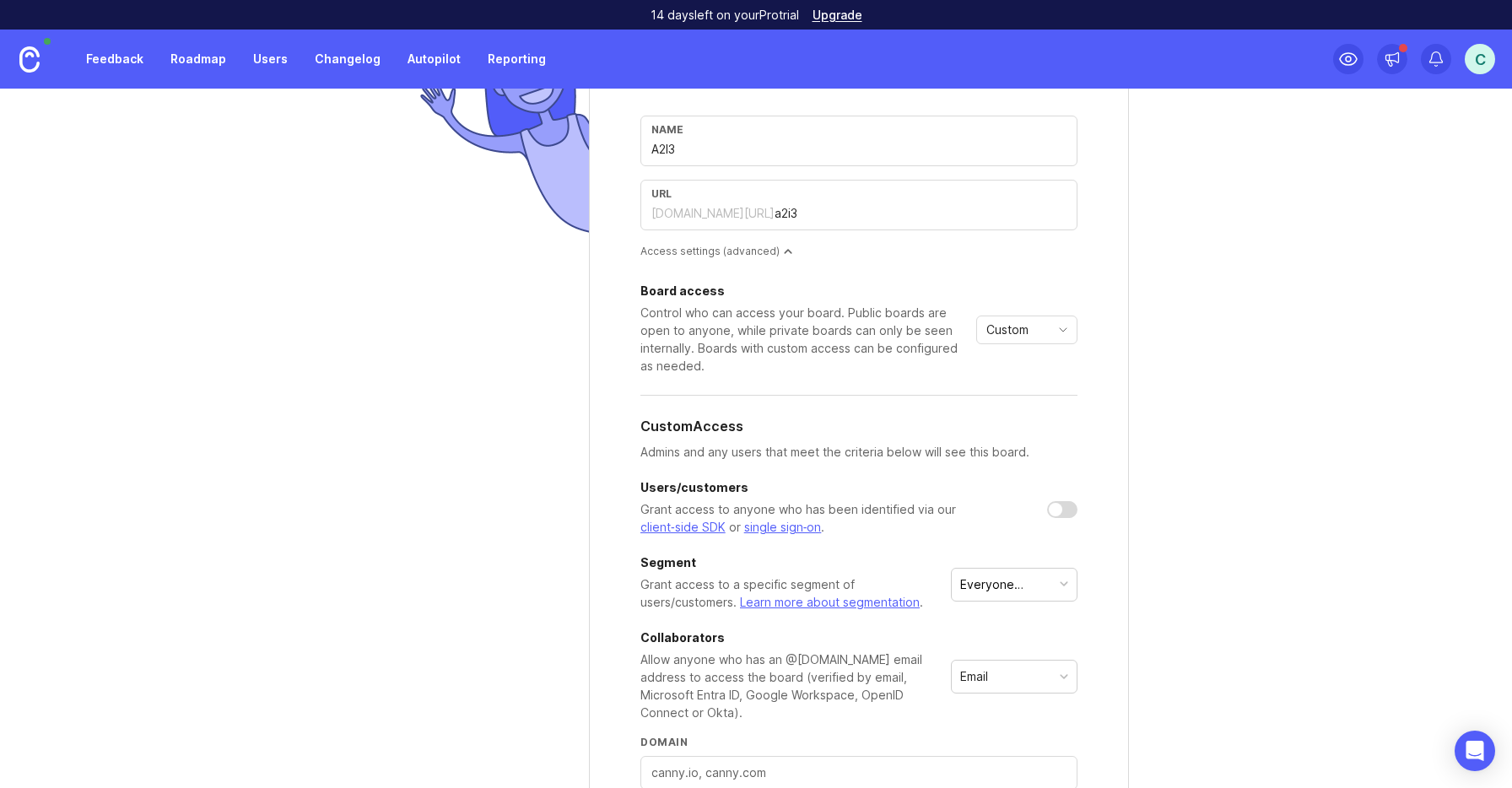
click at [1062, 507] on div at bounding box center [1062, 509] width 30 height 16
click at [1062, 507] on div at bounding box center [1068, 509] width 14 height 14
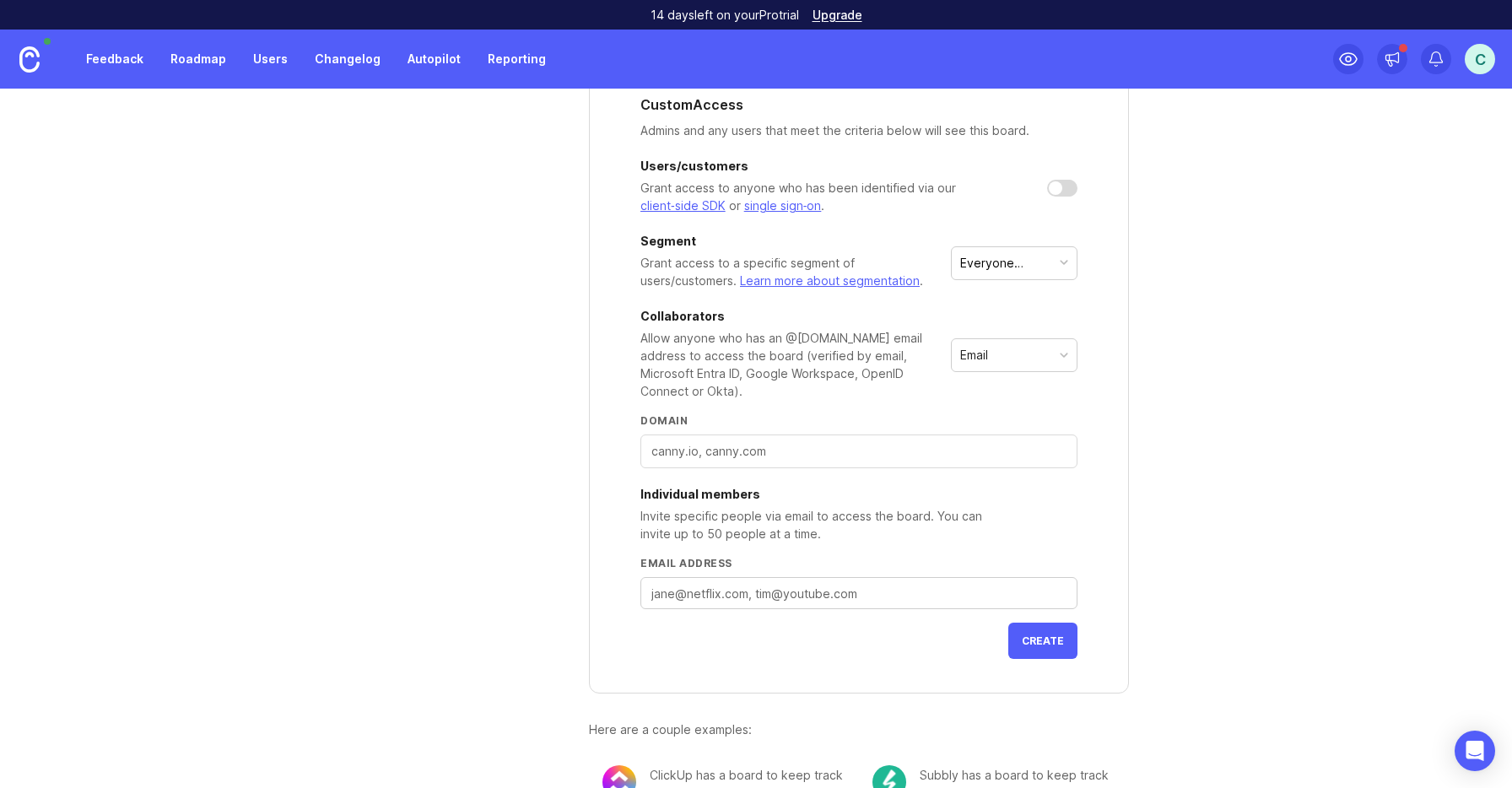
scroll to position [494, 0]
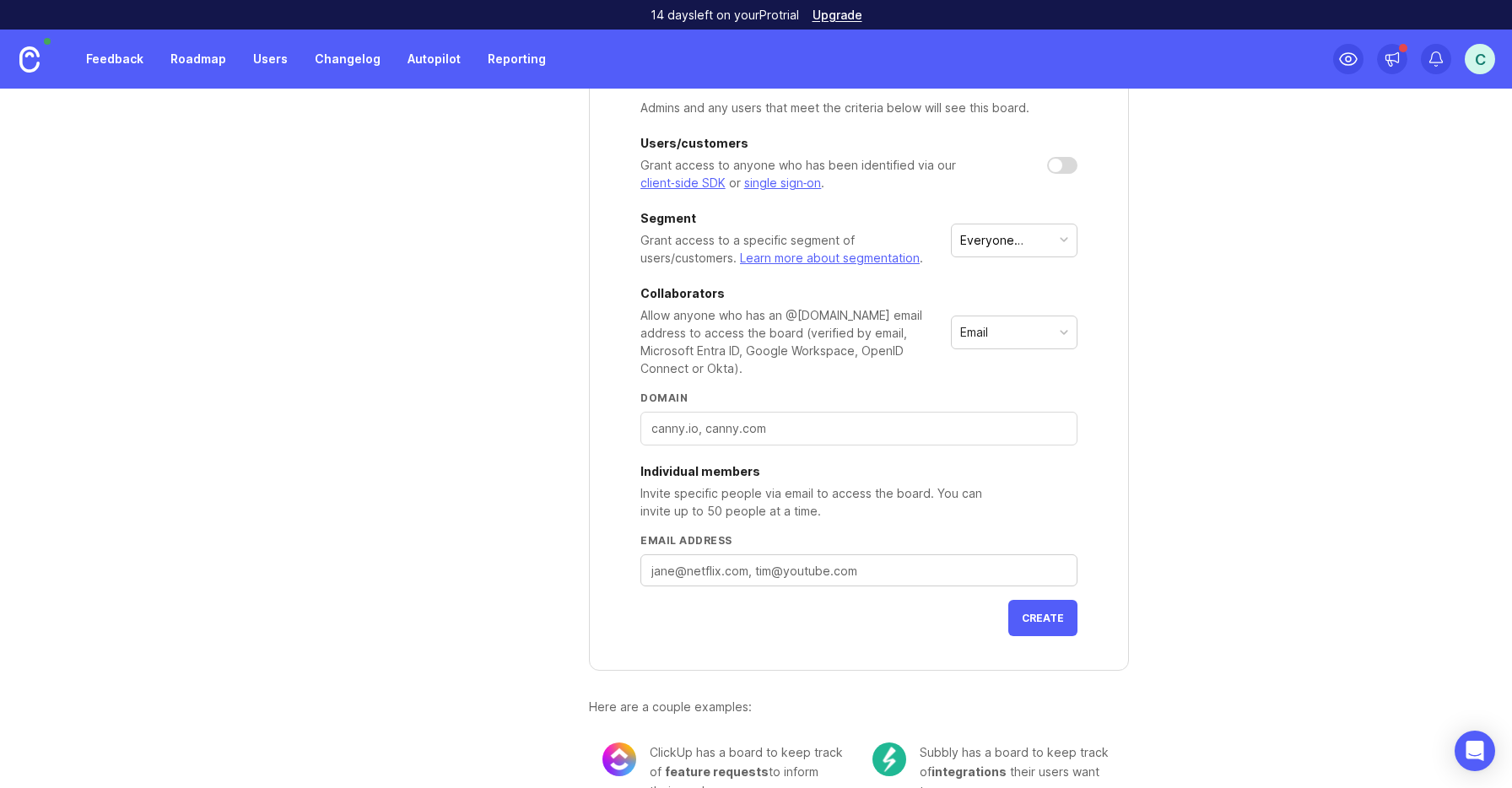
click at [822, 571] on textarea "Email address" at bounding box center [859, 571] width 415 height 18
type textarea "[PERSON_NAME][EMAIL_ADDRESS][DOMAIN_NAME]"
click at [1038, 625] on button "Create" at bounding box center [1044, 618] width 70 height 37
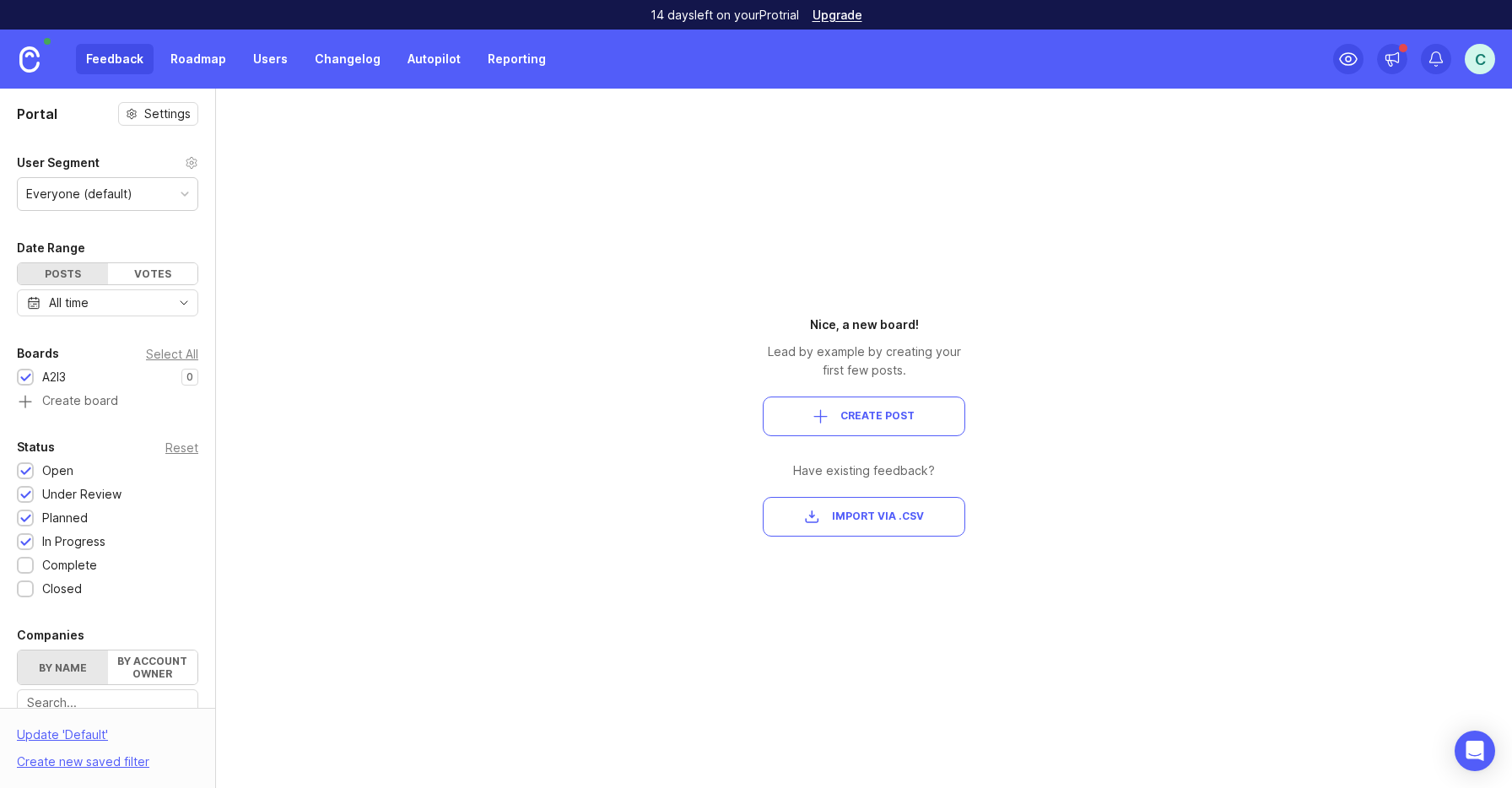
click at [322, 231] on div "Portal Settings User Segment Everyone (default) Date Range Posts Votes All time…" at bounding box center [756, 438] width 1512 height 699
click at [490, 230] on div "Portal Settings User Segment Everyone (default) Date Range Posts Votes All time…" at bounding box center [756, 438] width 1512 height 699
click at [152, 257] on div "Date Range" at bounding box center [107, 248] width 181 height 20
click at [154, 272] on div "Votes" at bounding box center [153, 273] width 91 height 21
click at [78, 273] on div "Posts" at bounding box center [62, 273] width 91 height 21
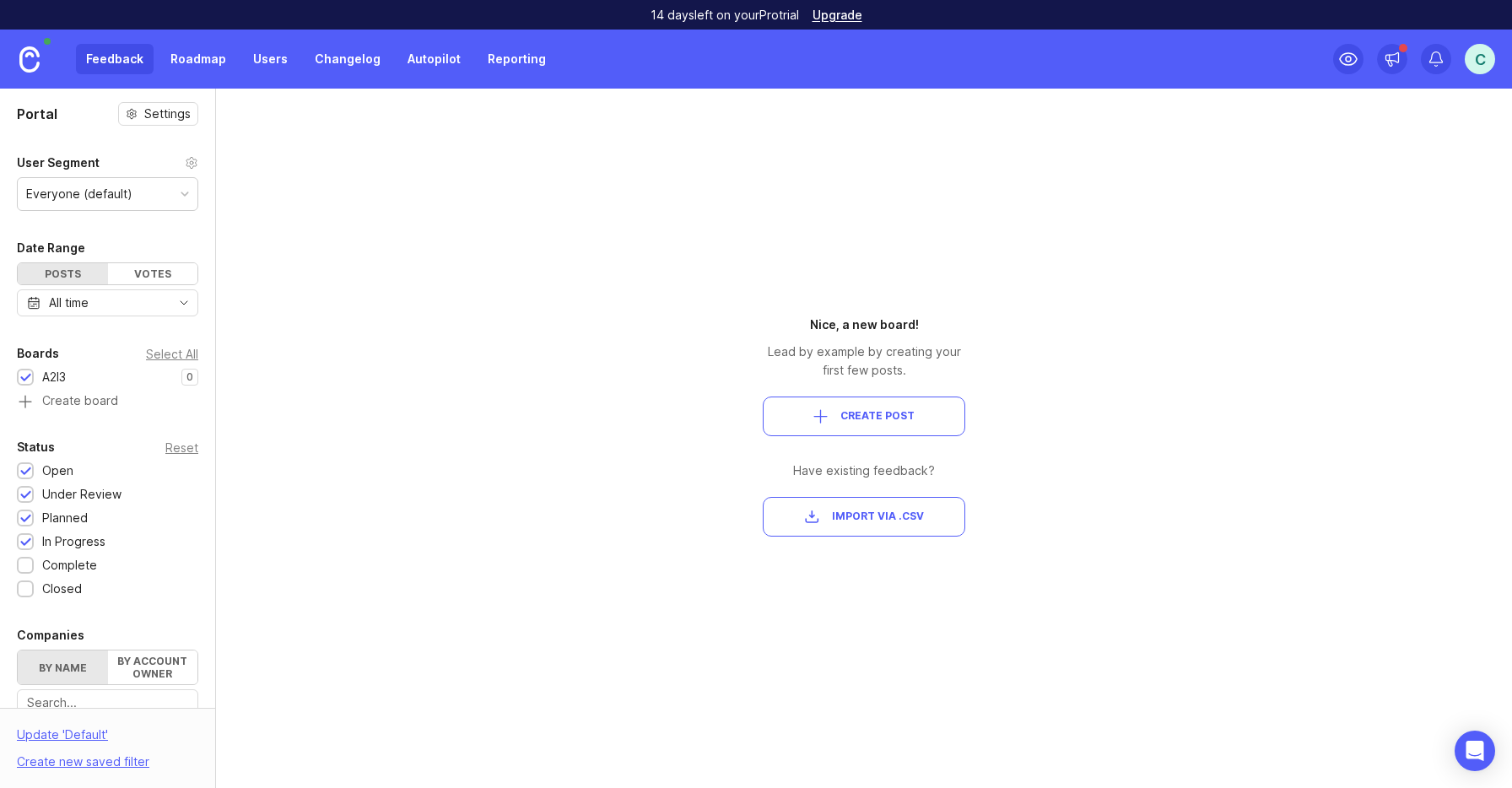
click at [432, 362] on div "Portal Settings User Segment Everyone (default) Date Range Posts Votes All time…" at bounding box center [756, 438] width 1512 height 699
click at [406, 438] on div "Portal Settings User Segment Everyone (default) Date Range Posts Votes All time…" at bounding box center [756, 438] width 1512 height 699
click at [862, 419] on span "Create Post" at bounding box center [877, 417] width 74 height 15
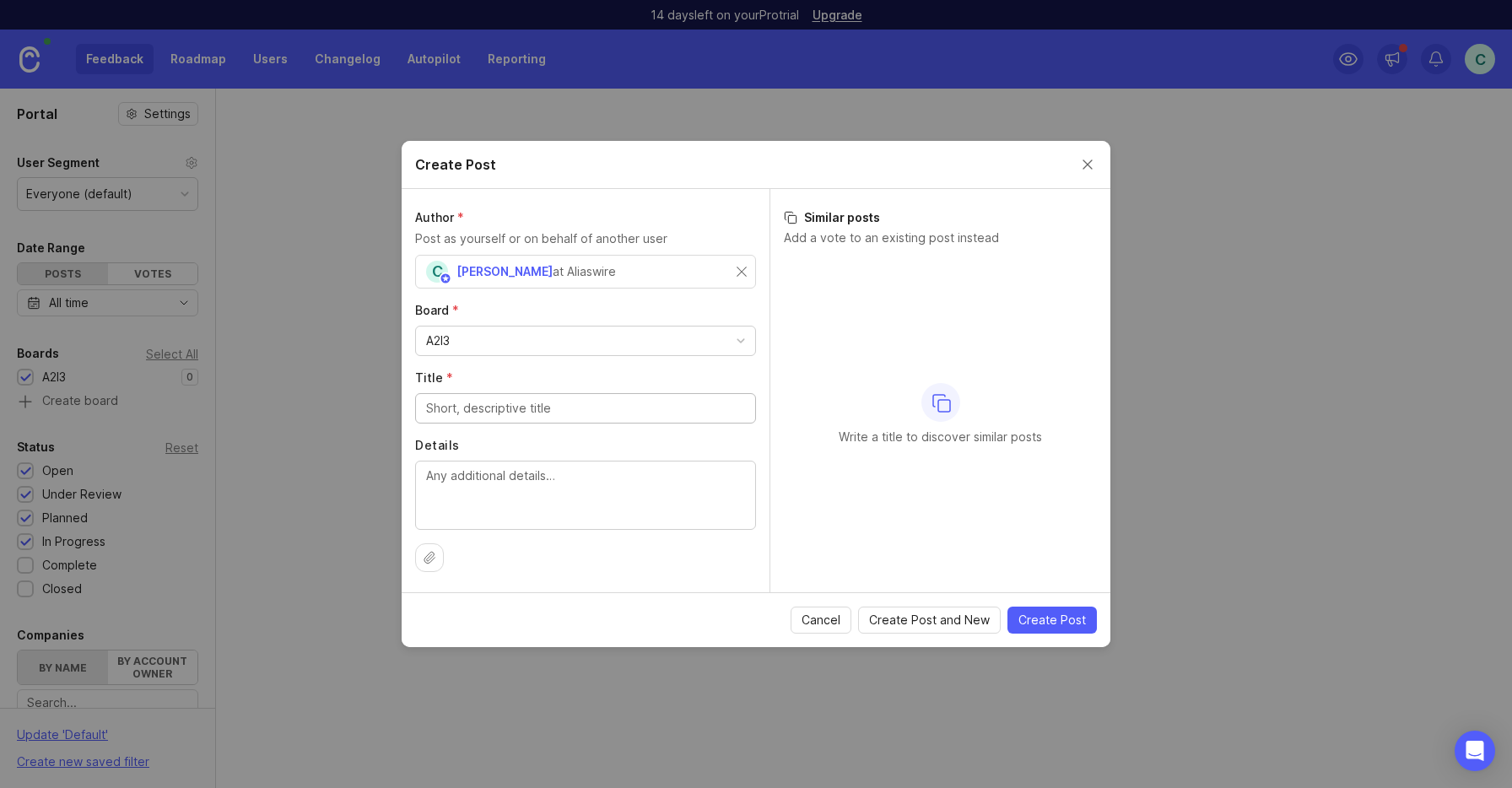
click at [564, 348] on div "A2I3" at bounding box center [586, 340] width 339 height 28
click at [542, 410] on input "Title *" at bounding box center [586, 409] width 319 height 18
click at [1094, 166] on button "Close create post modal" at bounding box center [1088, 164] width 18 height 18
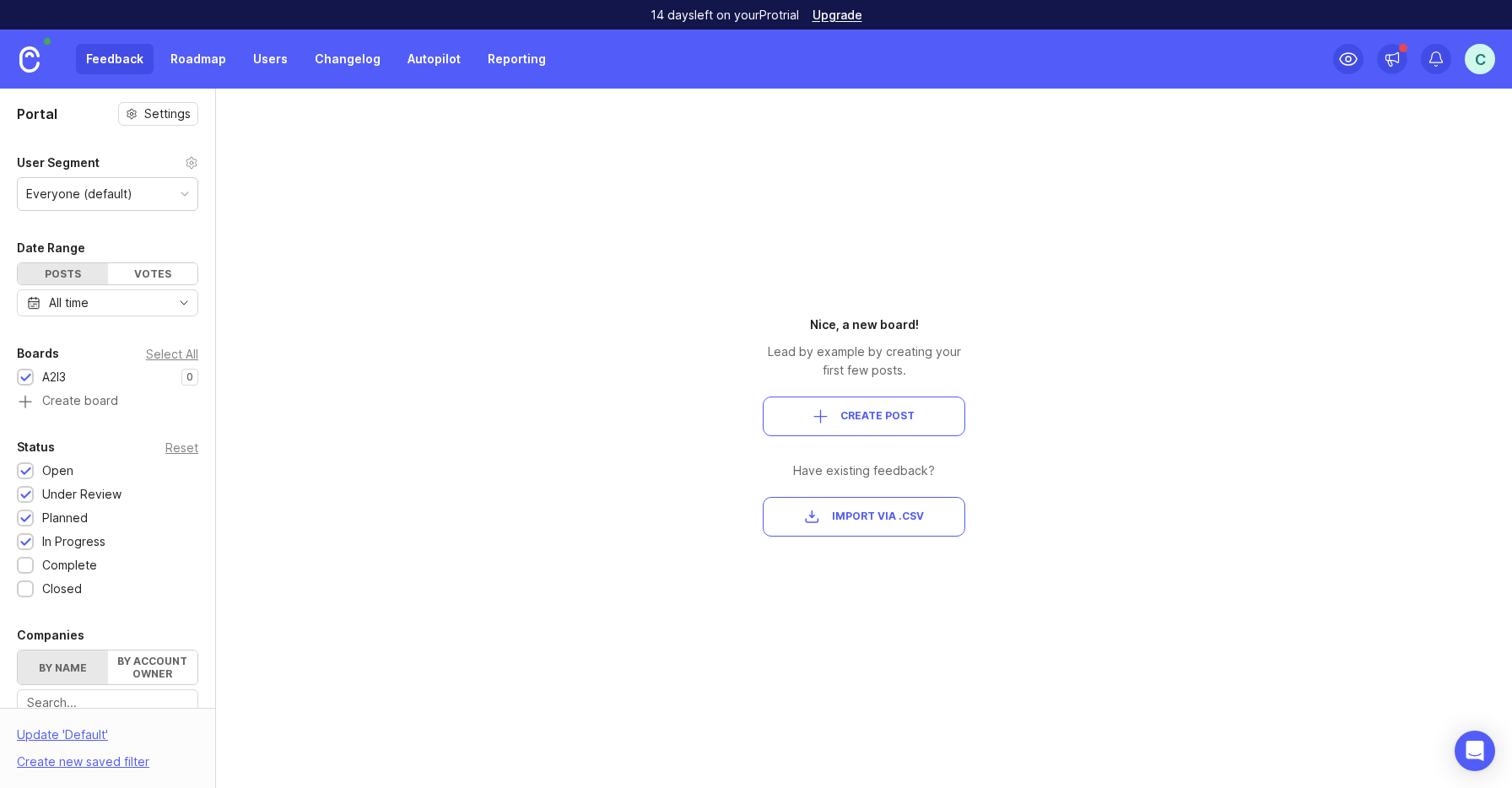
click at [672, 282] on div "Portal Settings User Segment Everyone (default) Date Range Posts Votes All time…" at bounding box center [756, 438] width 1512 height 699
